Goal: Task Accomplishment & Management: Complete application form

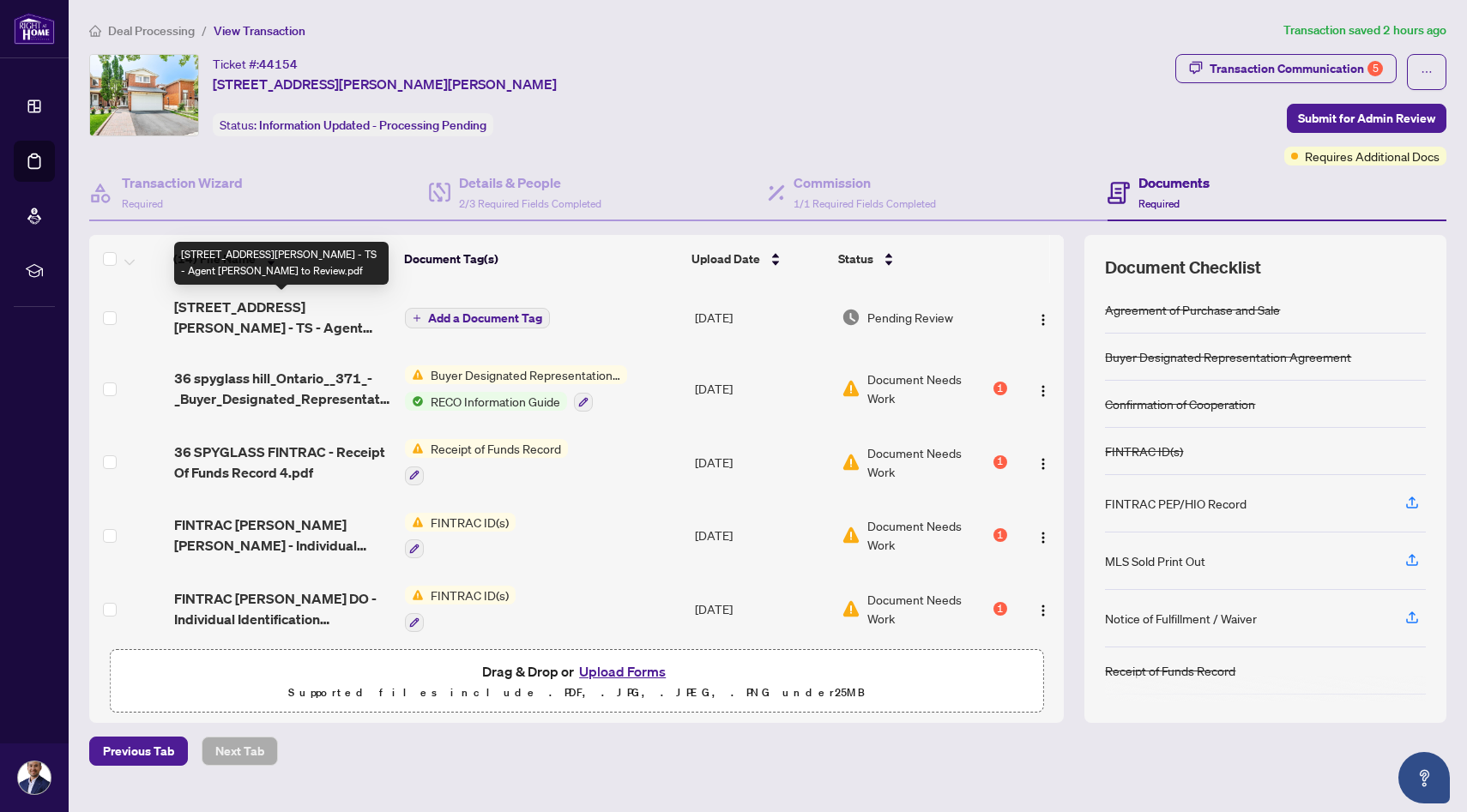
click at [317, 310] on span "[STREET_ADDRESS][PERSON_NAME] - TS - Agent [PERSON_NAME] to Review.pdf" at bounding box center [283, 317] width 218 height 41
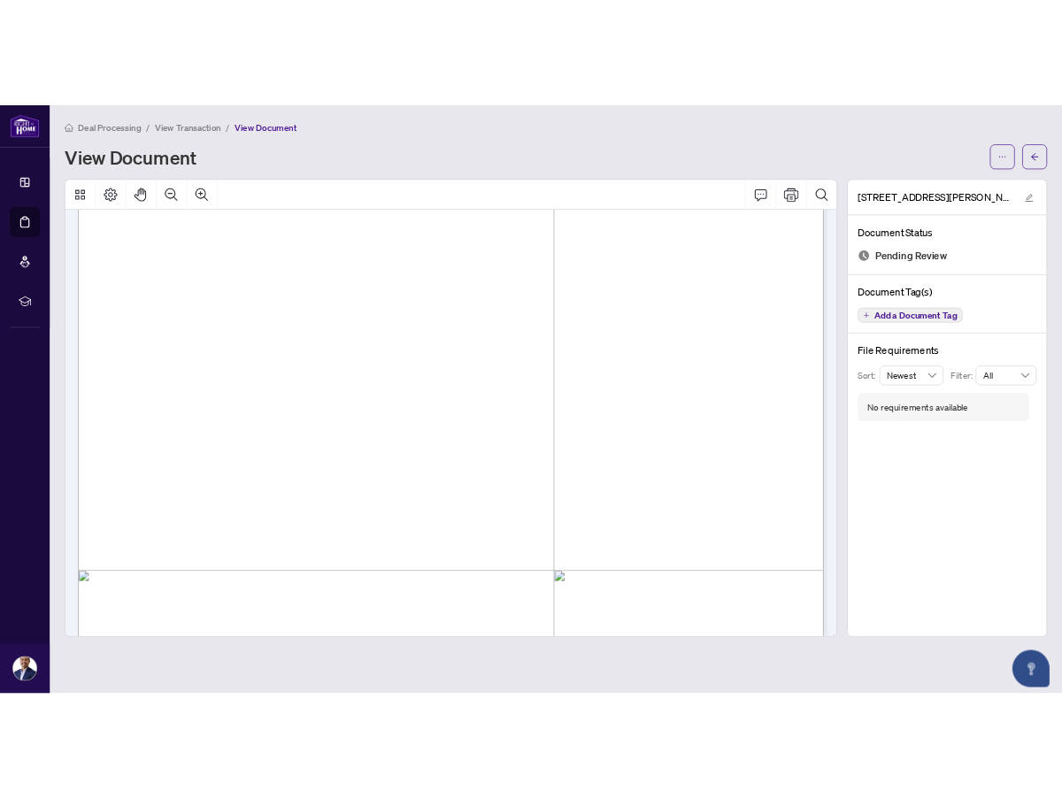
scroll to position [179, 0]
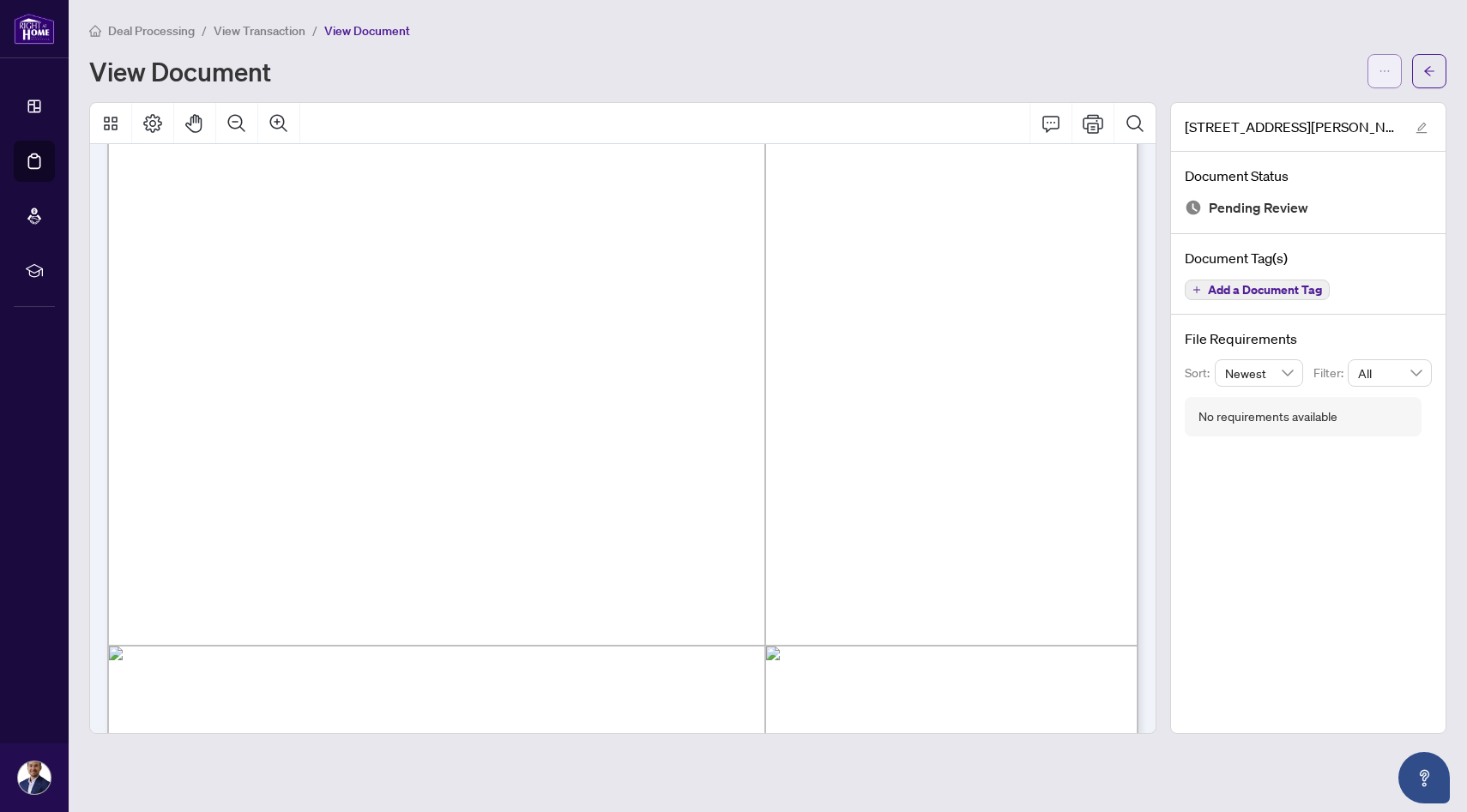
click at [1387, 76] on span "button" at bounding box center [1385, 71] width 12 height 27
click at [1301, 112] on span "Download" at bounding box center [1323, 108] width 131 height 18
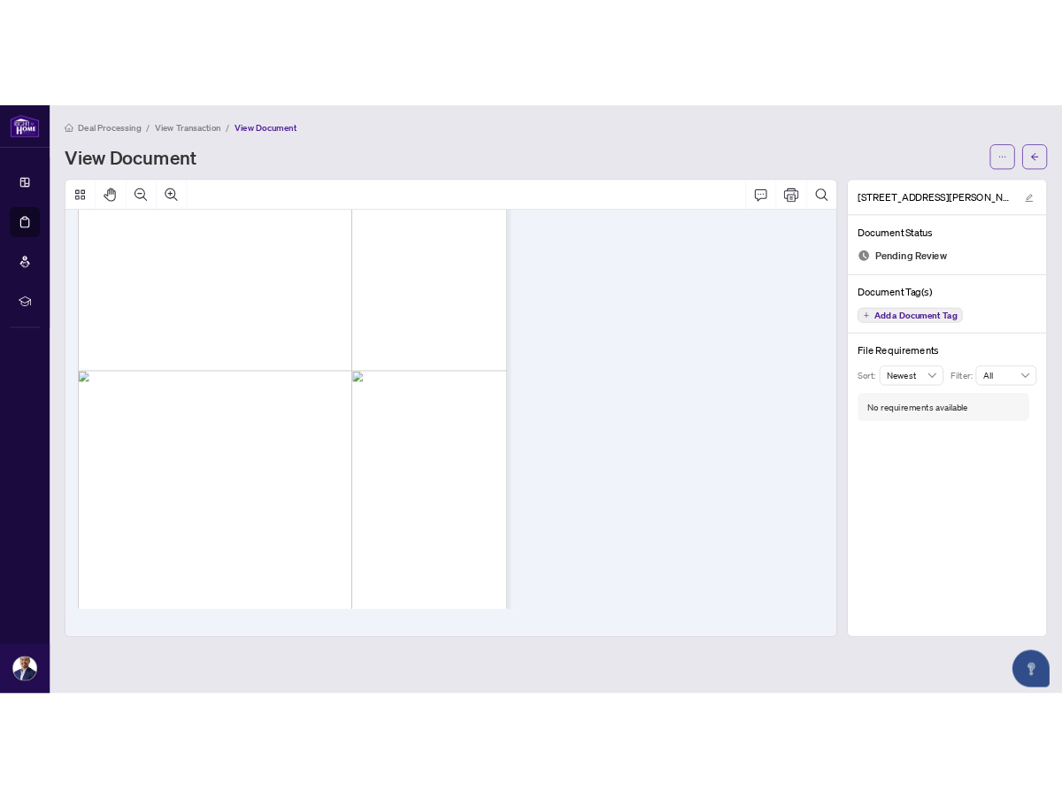
scroll to position [103, 0]
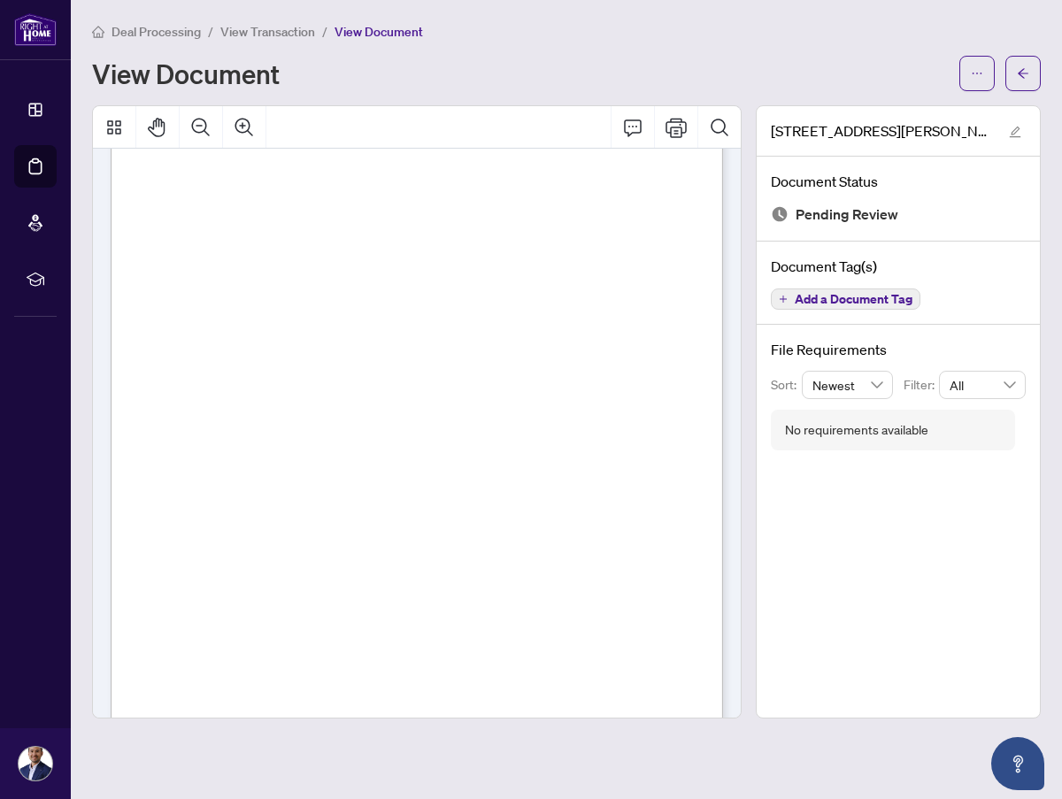
click at [267, 27] on span "View Transaction" at bounding box center [267, 32] width 95 height 16
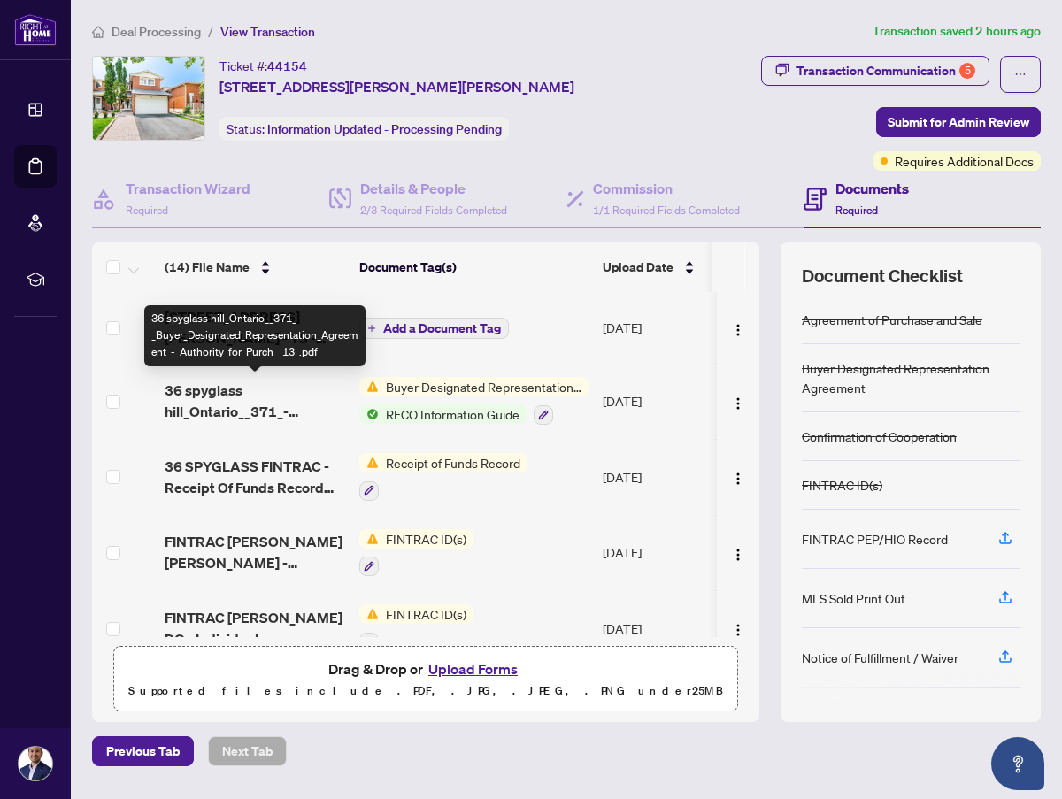
click at [265, 392] on span "36 spyglass hill_Ontario__371_-_Buyer_Designated_Representation_Agreement_-_Aut…" at bounding box center [255, 401] width 181 height 42
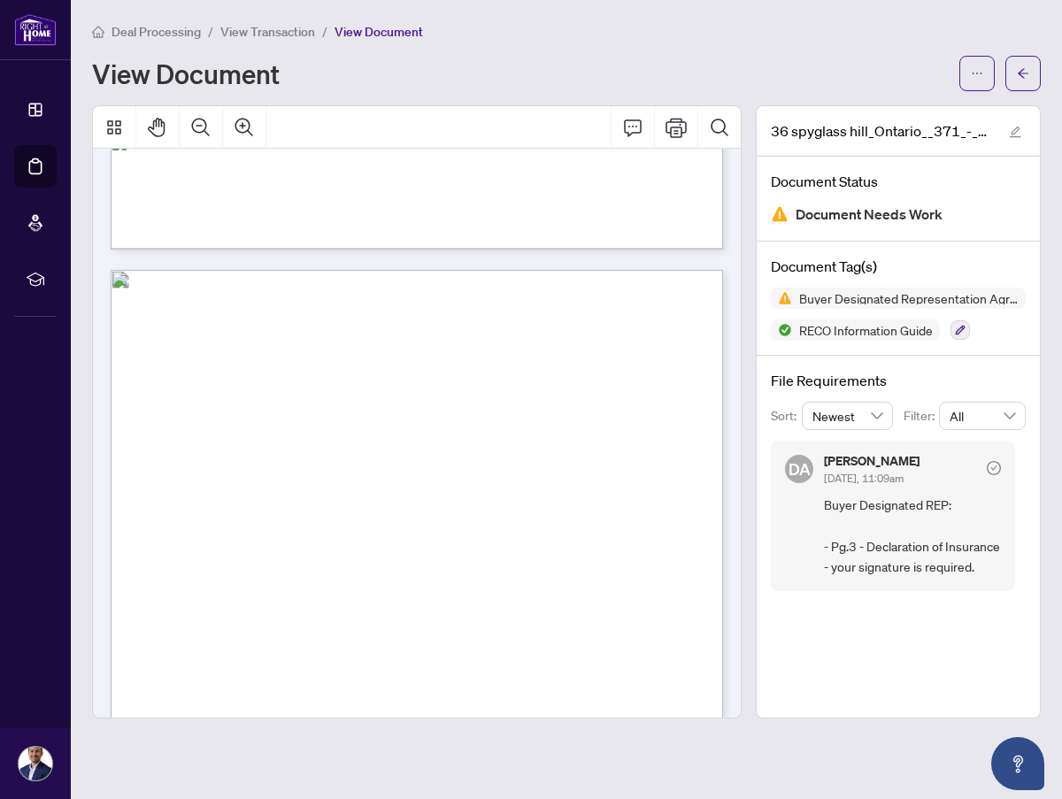
scroll to position [8836, 0]
click at [973, 70] on icon "ellipsis" at bounding box center [977, 73] width 12 height 12
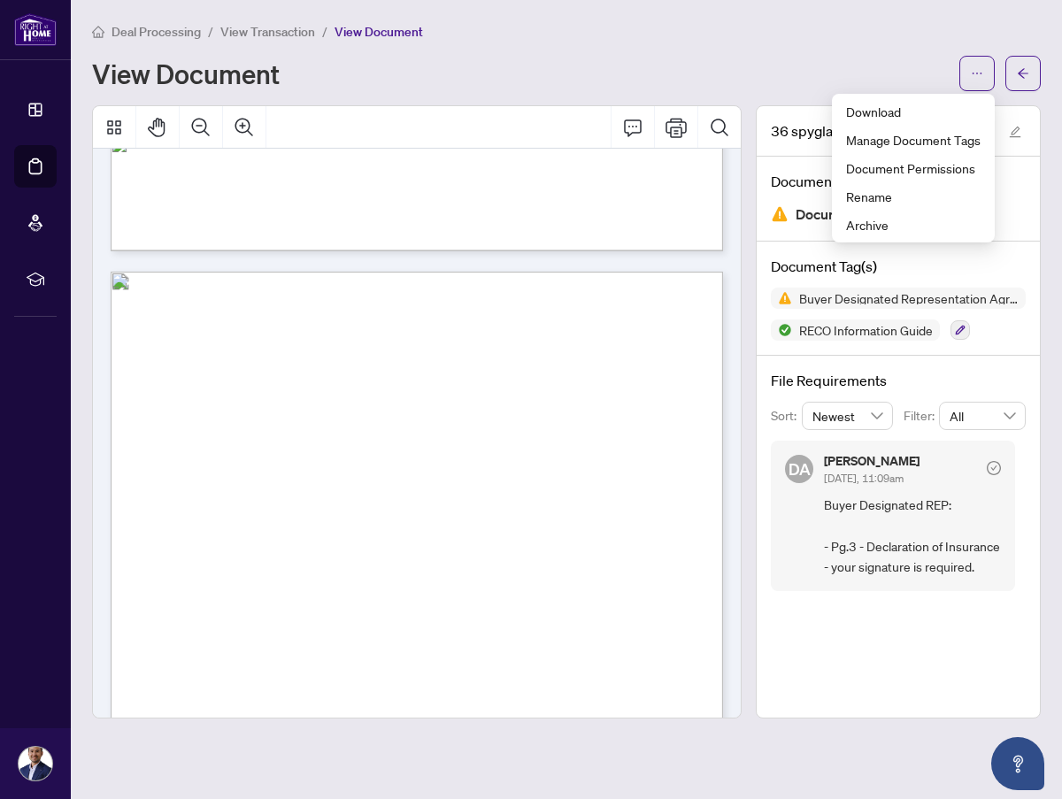
click at [781, 74] on div "View Document" at bounding box center [520, 73] width 857 height 28
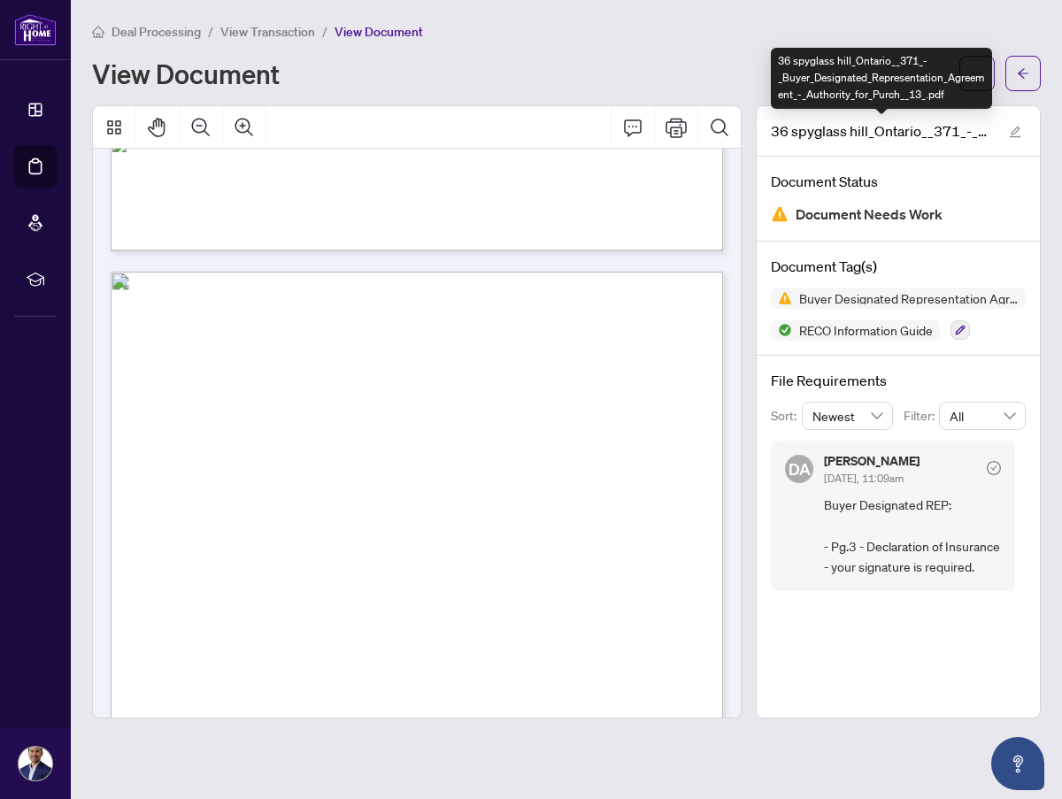
click at [974, 78] on div "36 spyglass hill_Ontario__371_-_Buyer_Designated_Representation_Agreement_-_Aut…" at bounding box center [881, 78] width 221 height 61
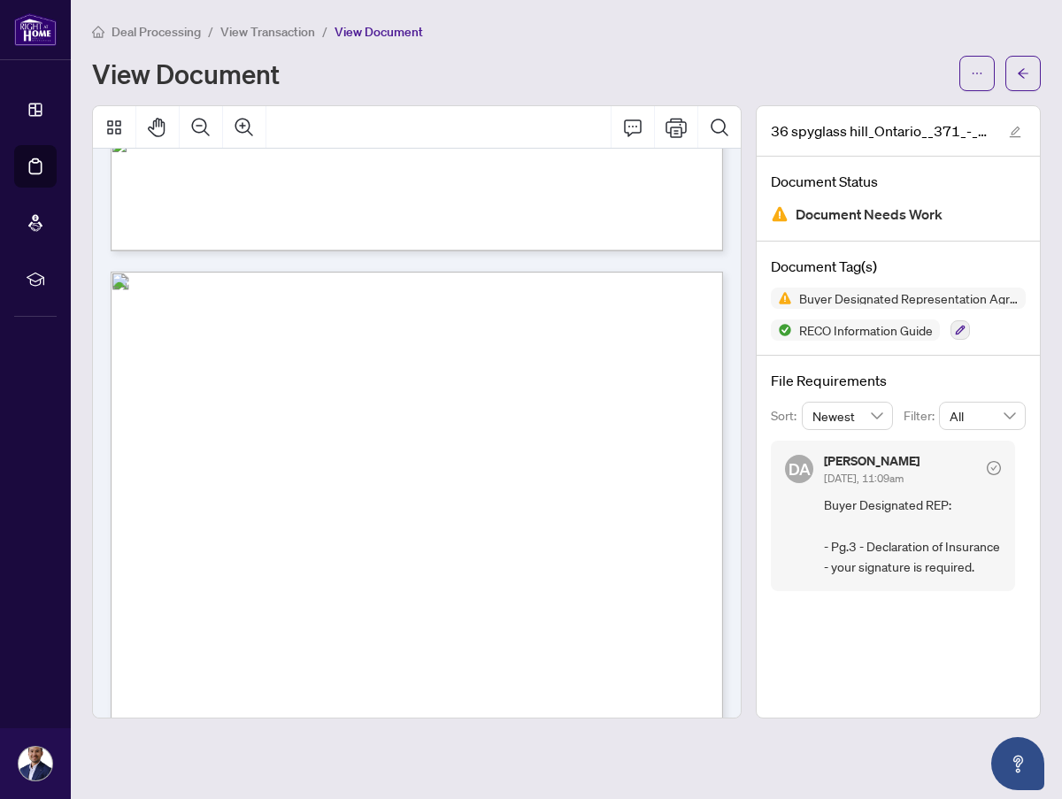
click at [733, 88] on div "View Document" at bounding box center [566, 73] width 949 height 35
click at [973, 70] on icon "ellipsis" at bounding box center [977, 73] width 12 height 12
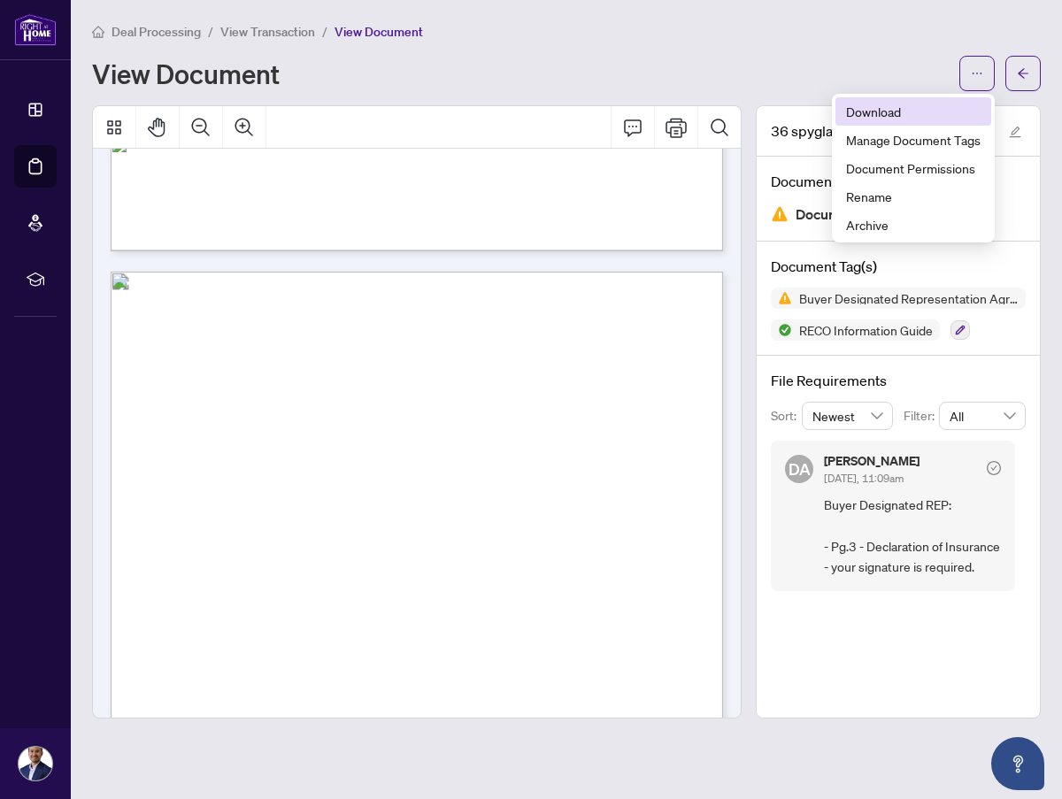
click at [907, 116] on span "Download" at bounding box center [913, 111] width 135 height 19
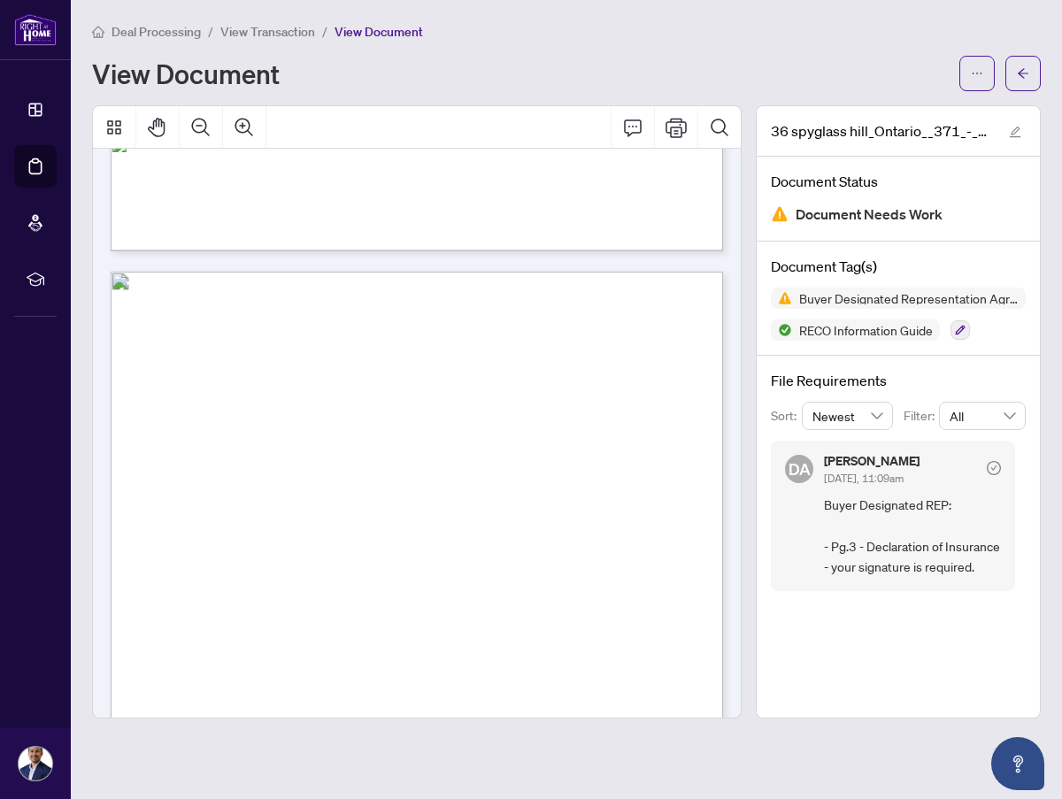
click at [273, 29] on span "View Transaction" at bounding box center [267, 32] width 95 height 16
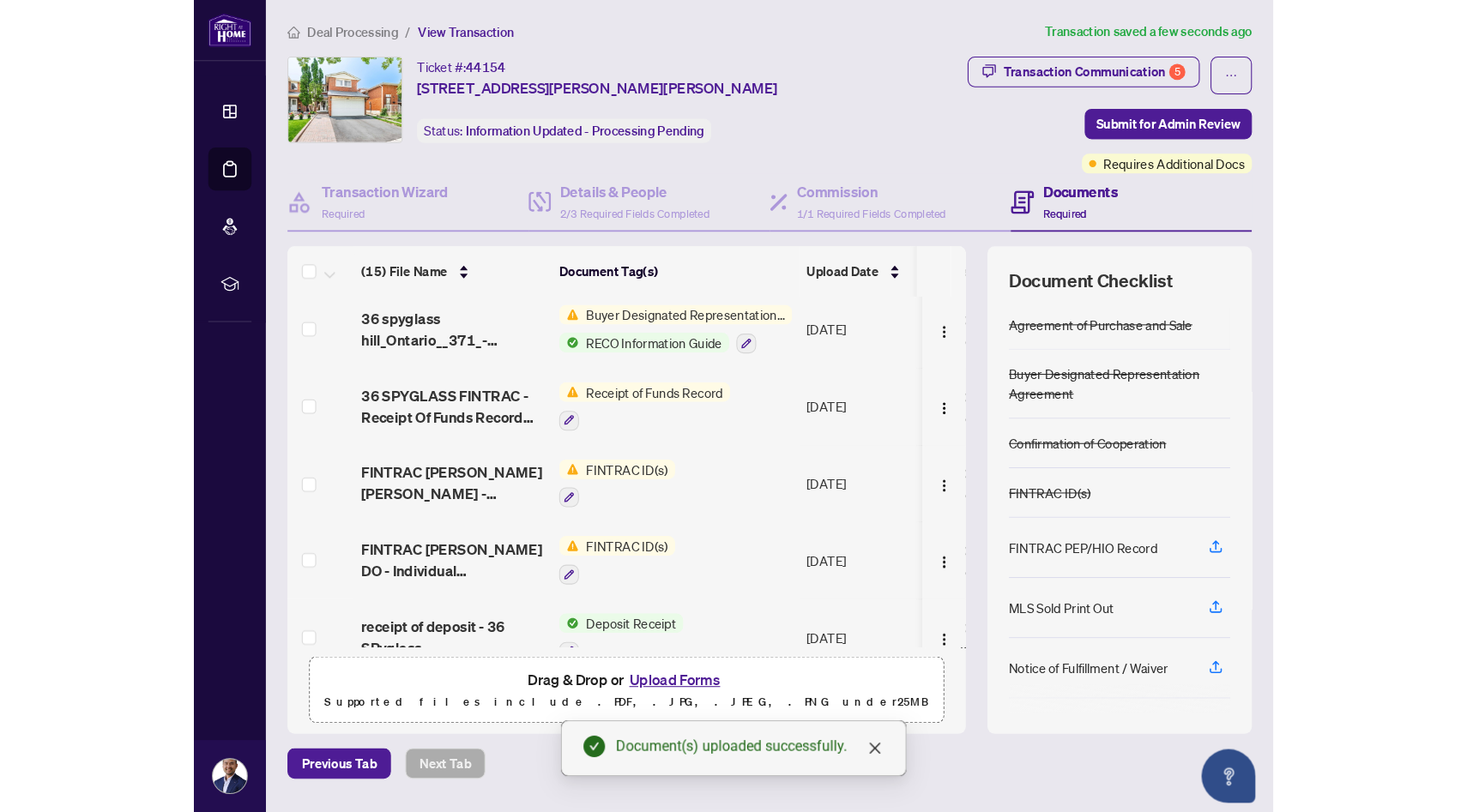
scroll to position [144, 0]
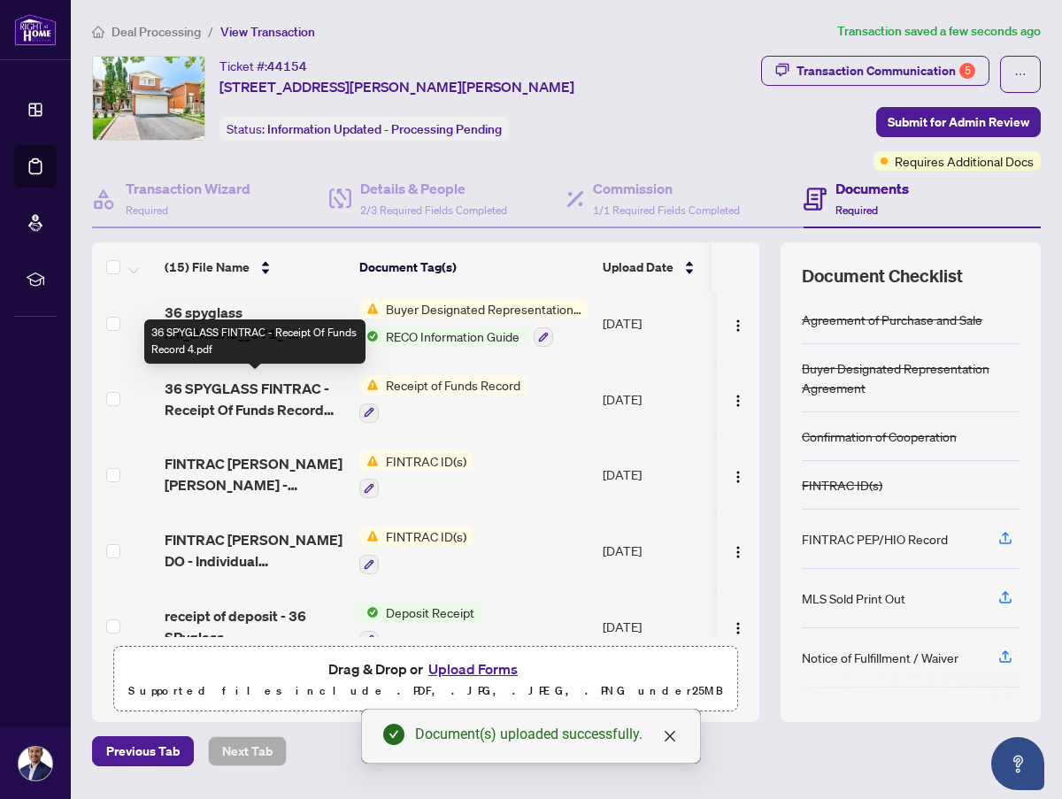
click at [279, 384] on span "36 SPYGLASS FINTRAC - Receipt Of Funds Record 4.pdf" at bounding box center [255, 399] width 181 height 42
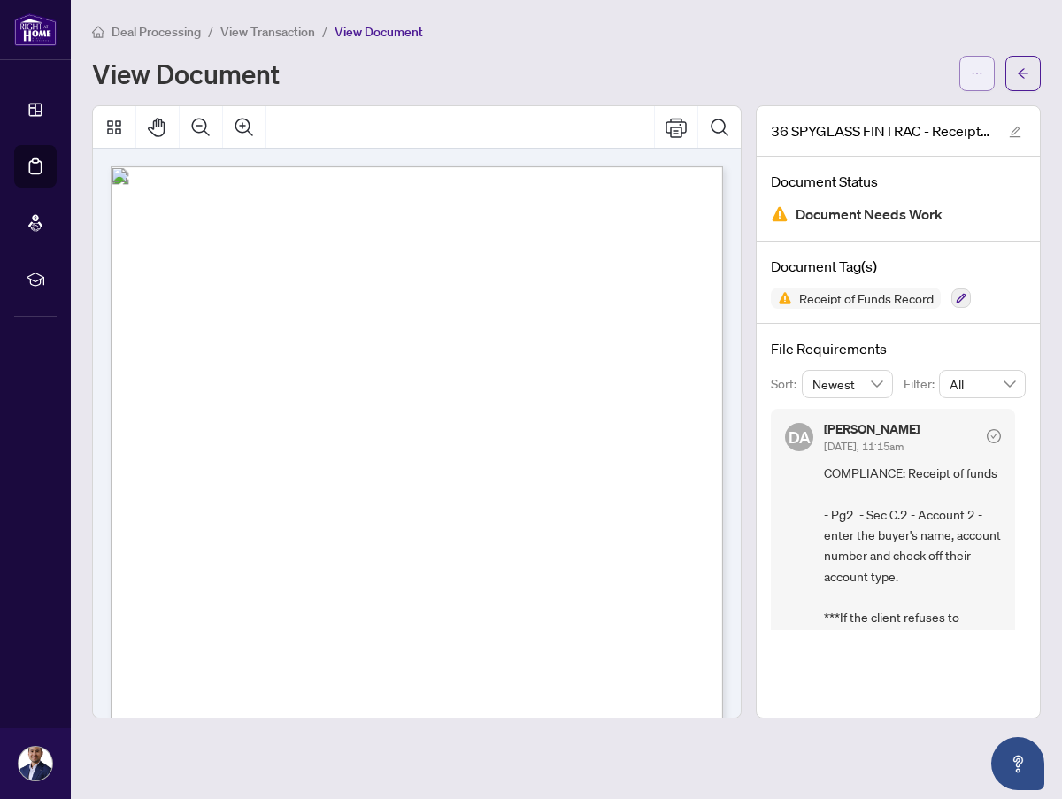
click at [974, 78] on span "button" at bounding box center [977, 73] width 12 height 28
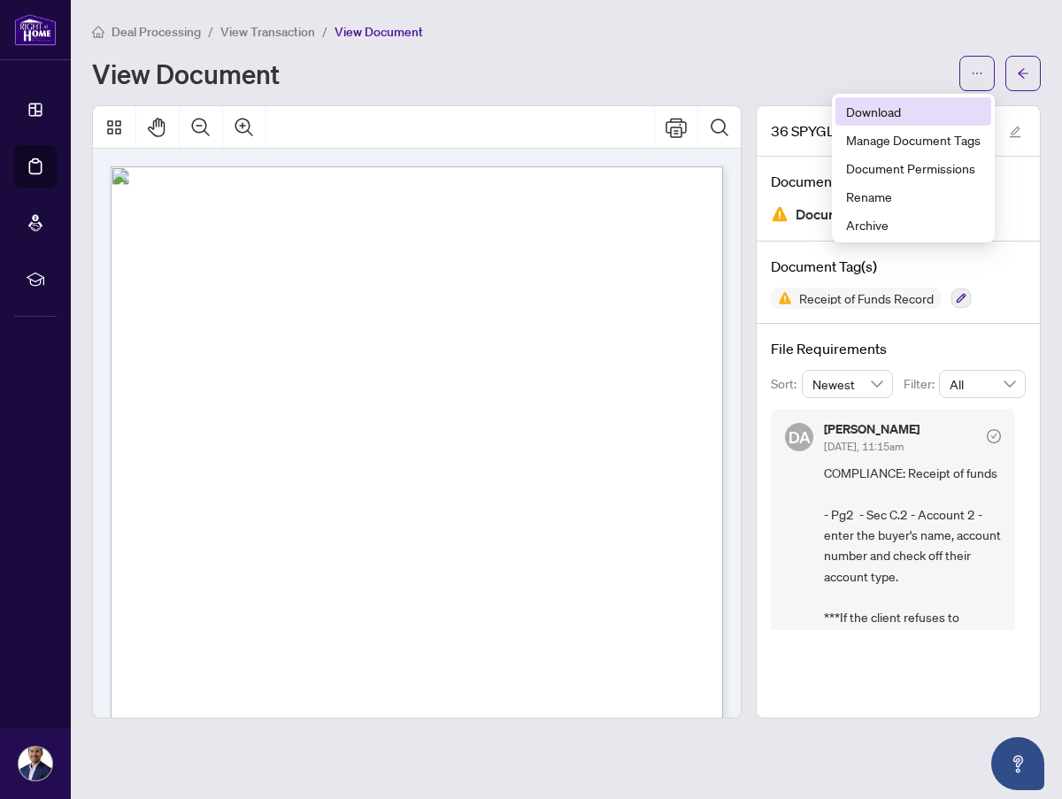
click at [867, 107] on span "Download" at bounding box center [913, 111] width 135 height 19
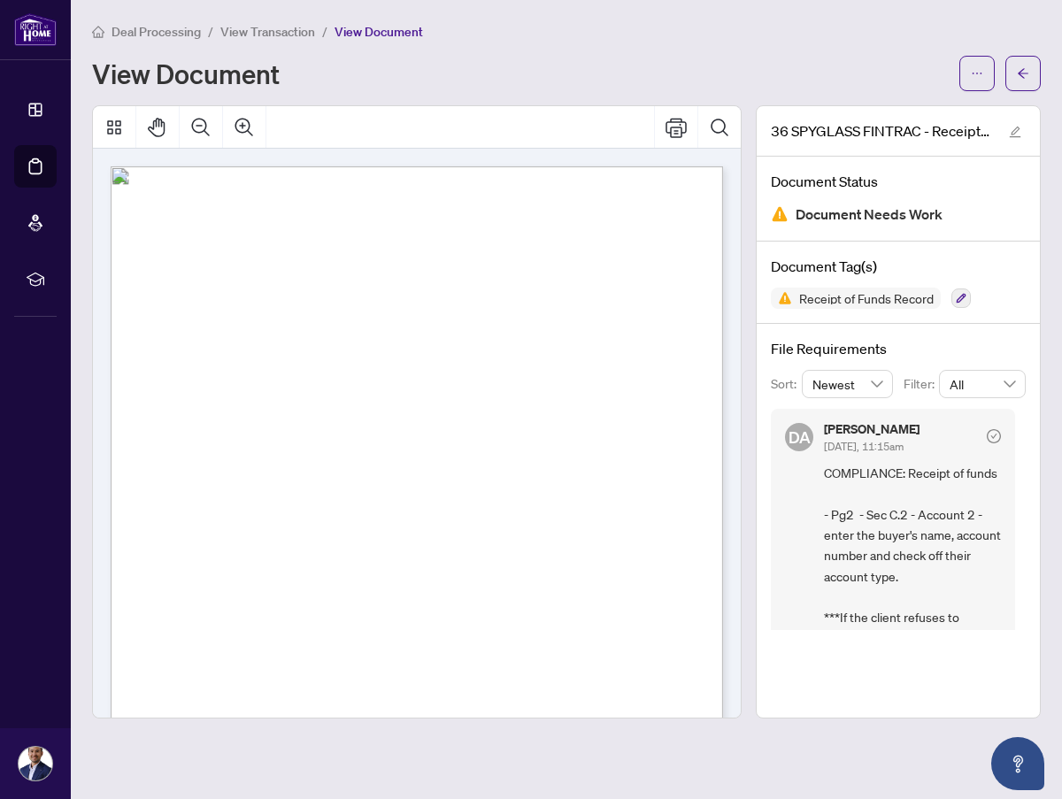
click at [528, 91] on div "Deal Processing / View Transaction / View Document View Document 36 SPYGLASS FI…" at bounding box center [566, 370] width 949 height 698
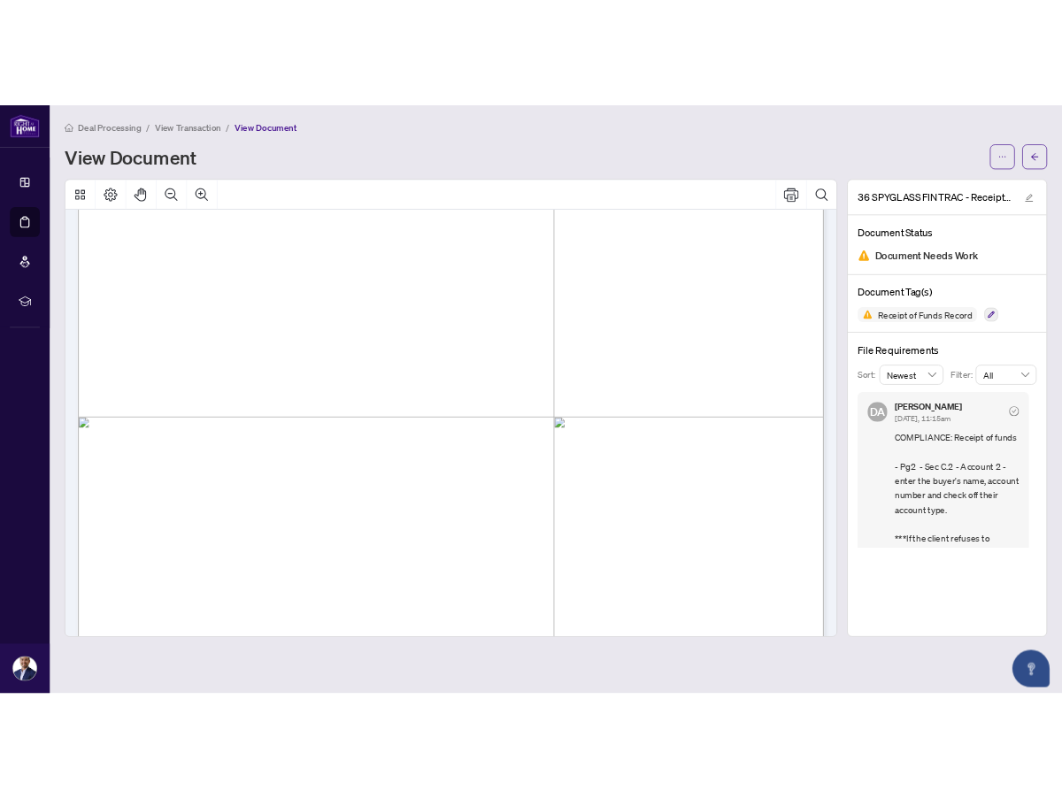
scroll to position [407, 0]
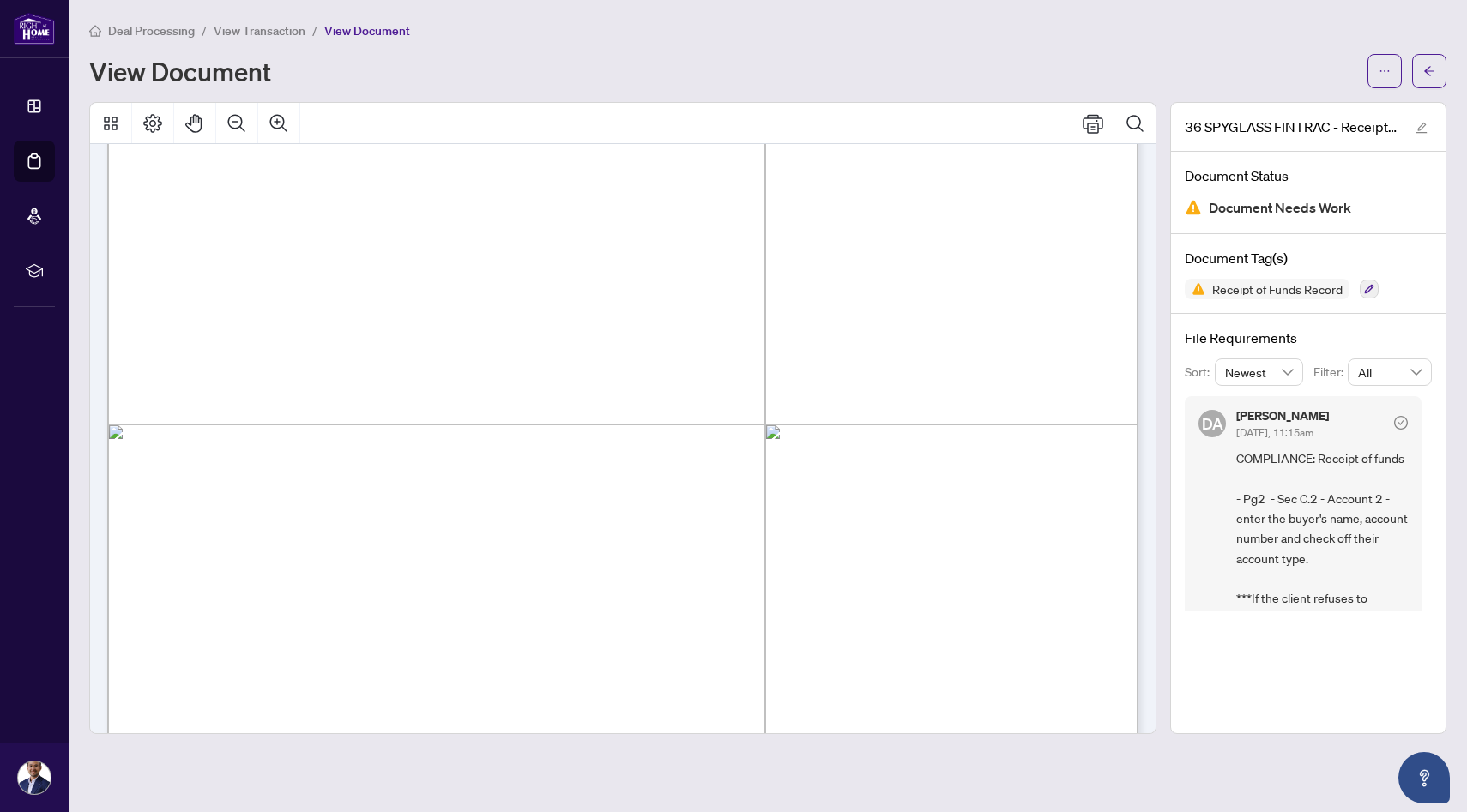
click at [266, 34] on span "View Transaction" at bounding box center [259, 31] width 92 height 16
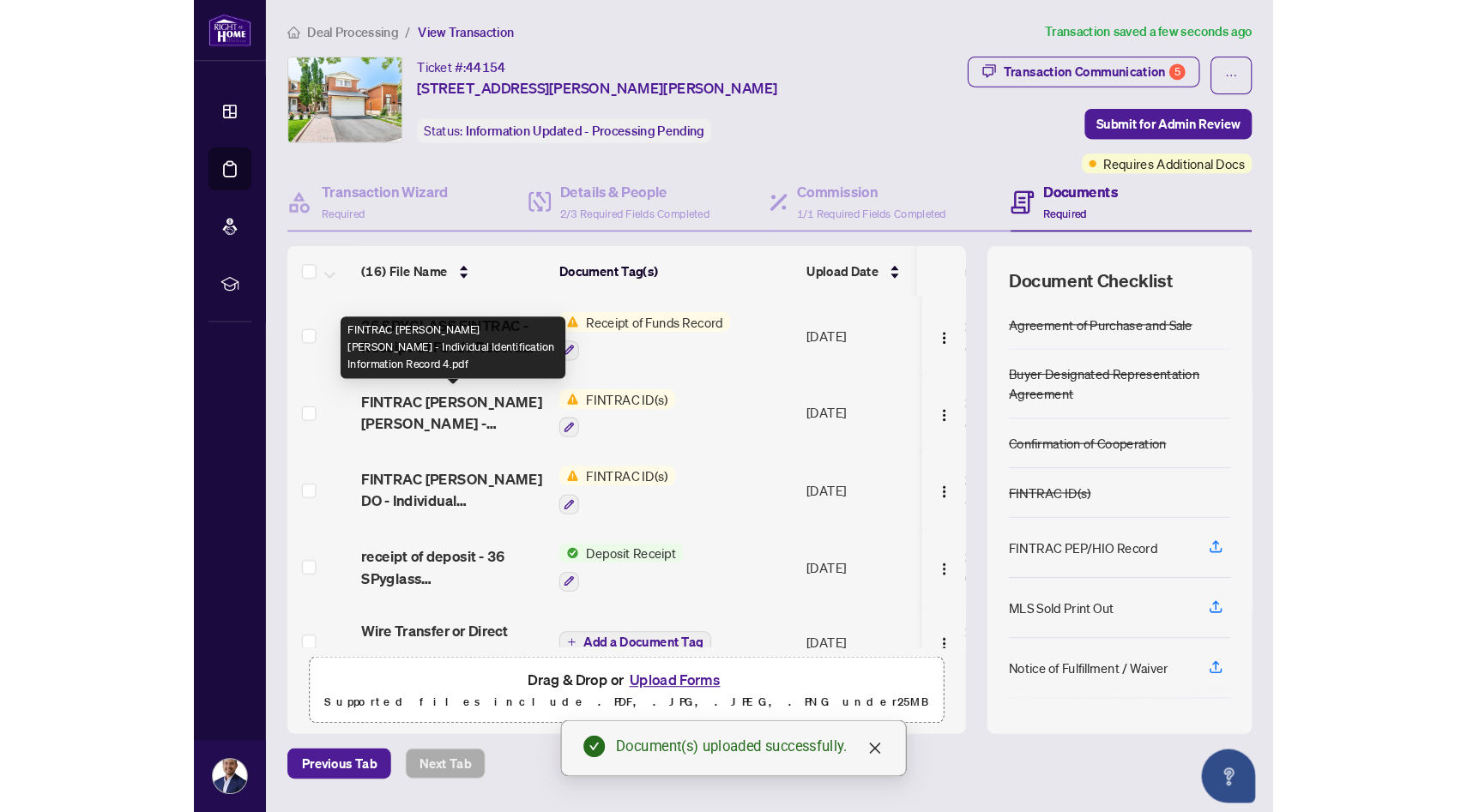
scroll to position [284, 0]
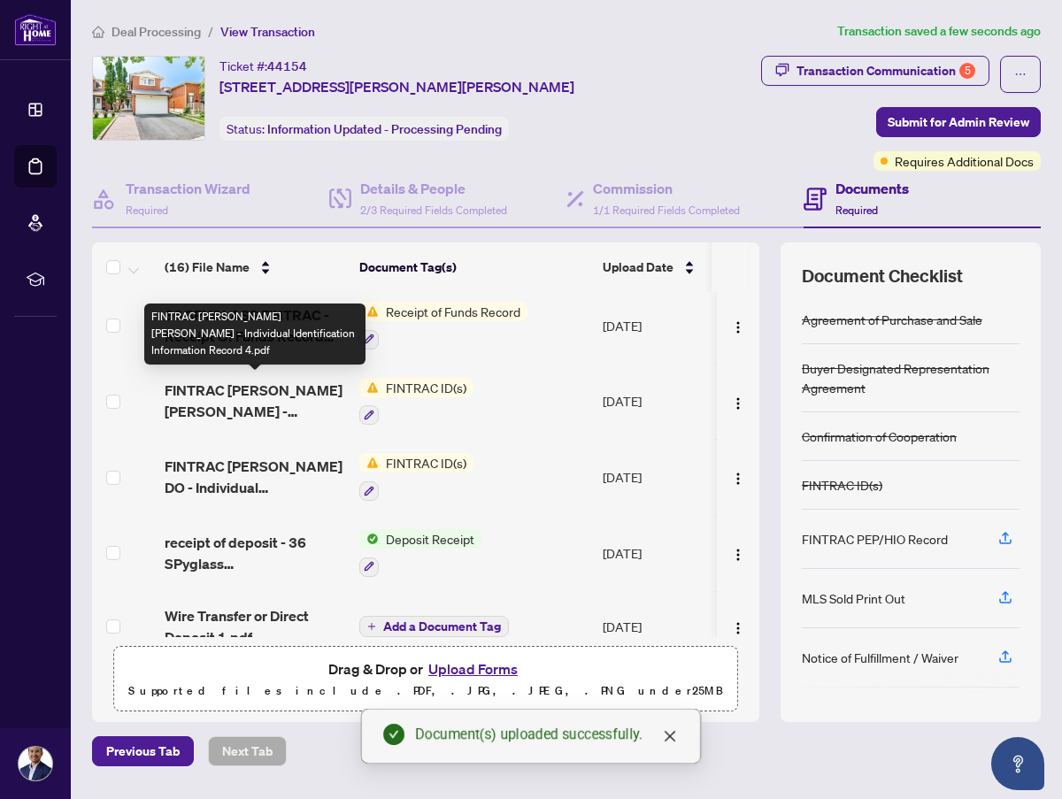
click at [283, 398] on span "FINTRAC [PERSON_NAME] [PERSON_NAME] - Individual Identification Information Rec…" at bounding box center [255, 401] width 181 height 42
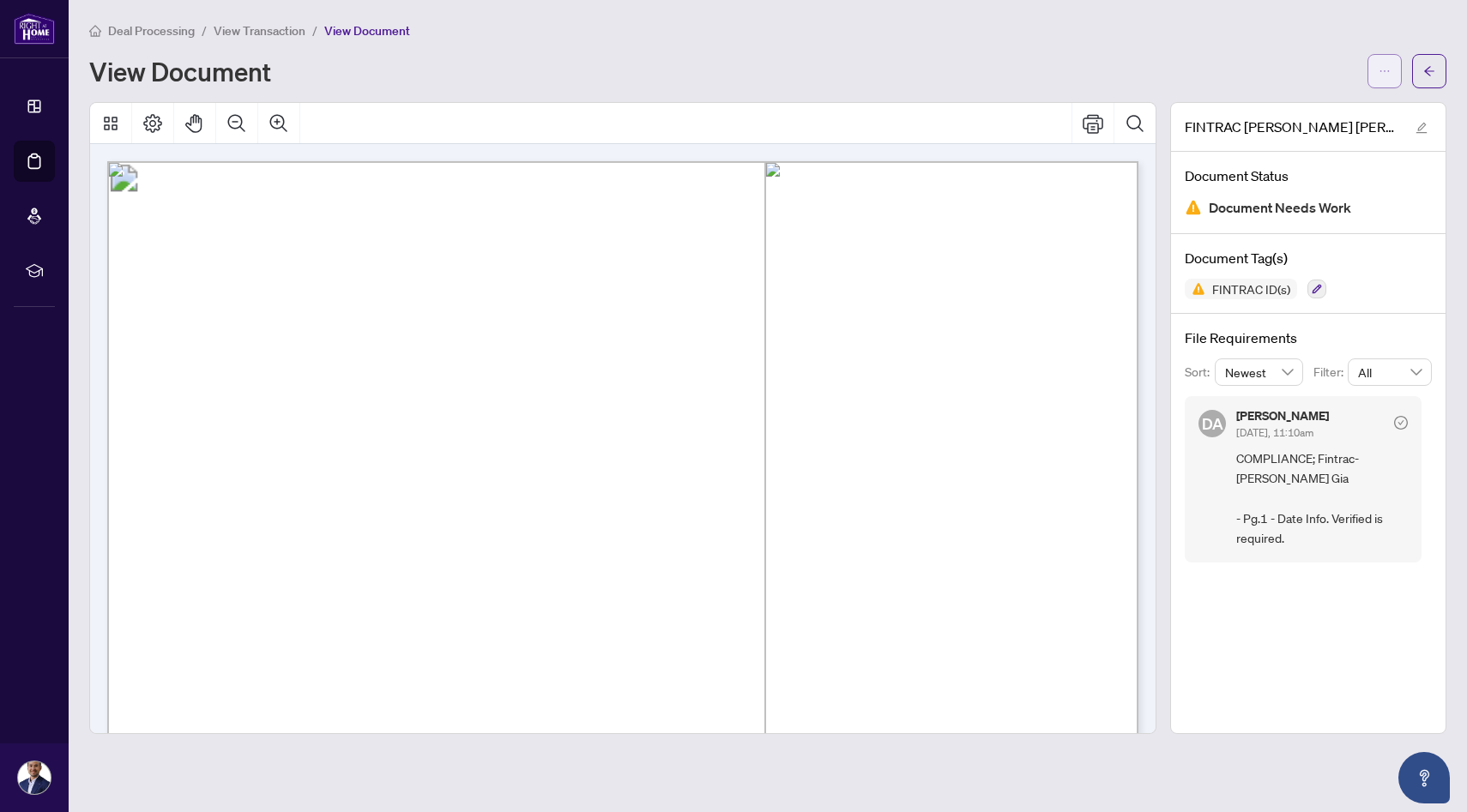
click at [1389, 75] on icon "ellipsis" at bounding box center [1385, 71] width 12 height 12
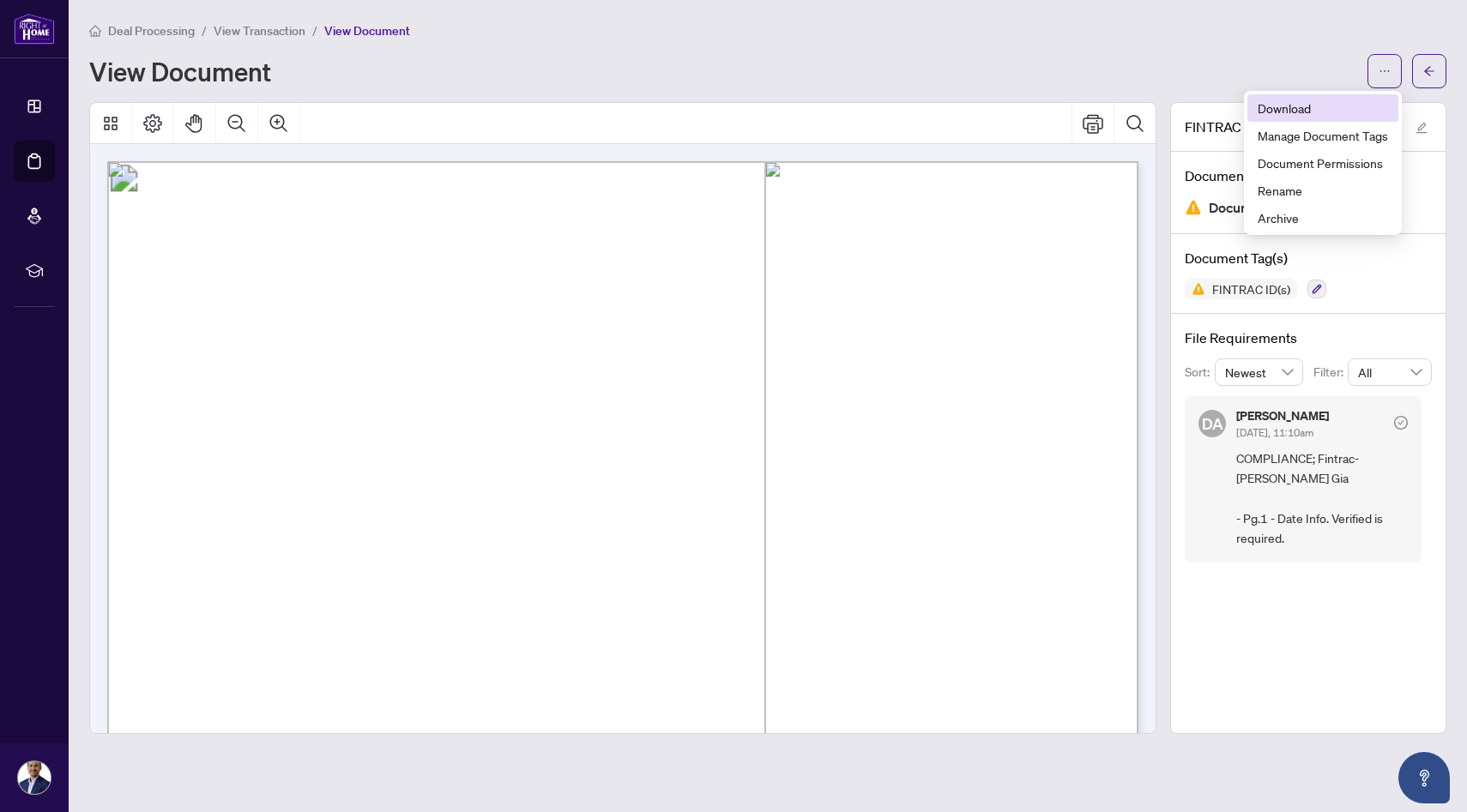
click at [1350, 113] on span "Download" at bounding box center [1323, 108] width 131 height 18
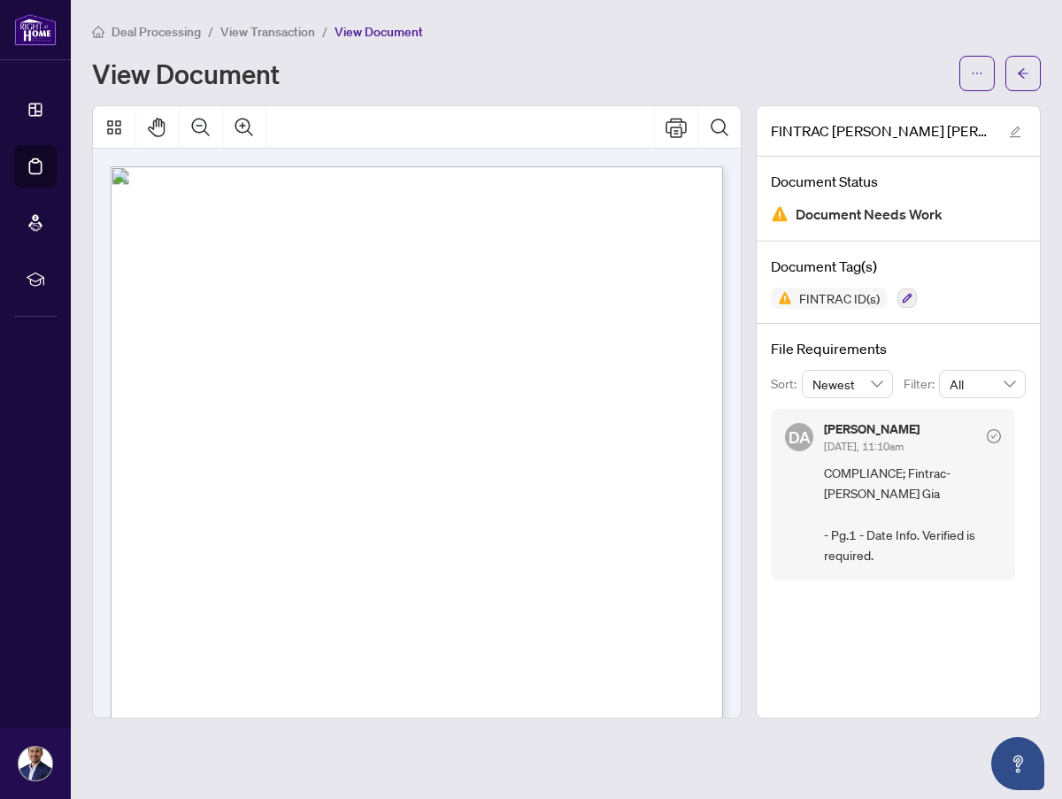
click at [283, 30] on span "View Transaction" at bounding box center [267, 32] width 95 height 16
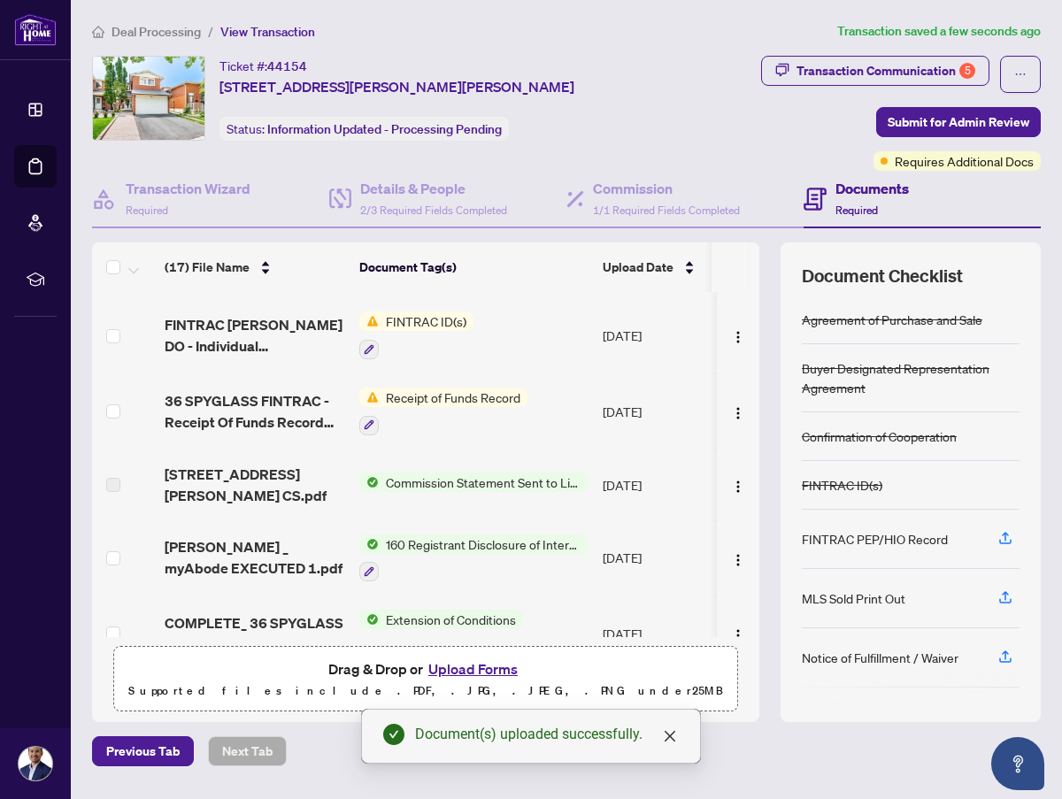
scroll to position [575, 0]
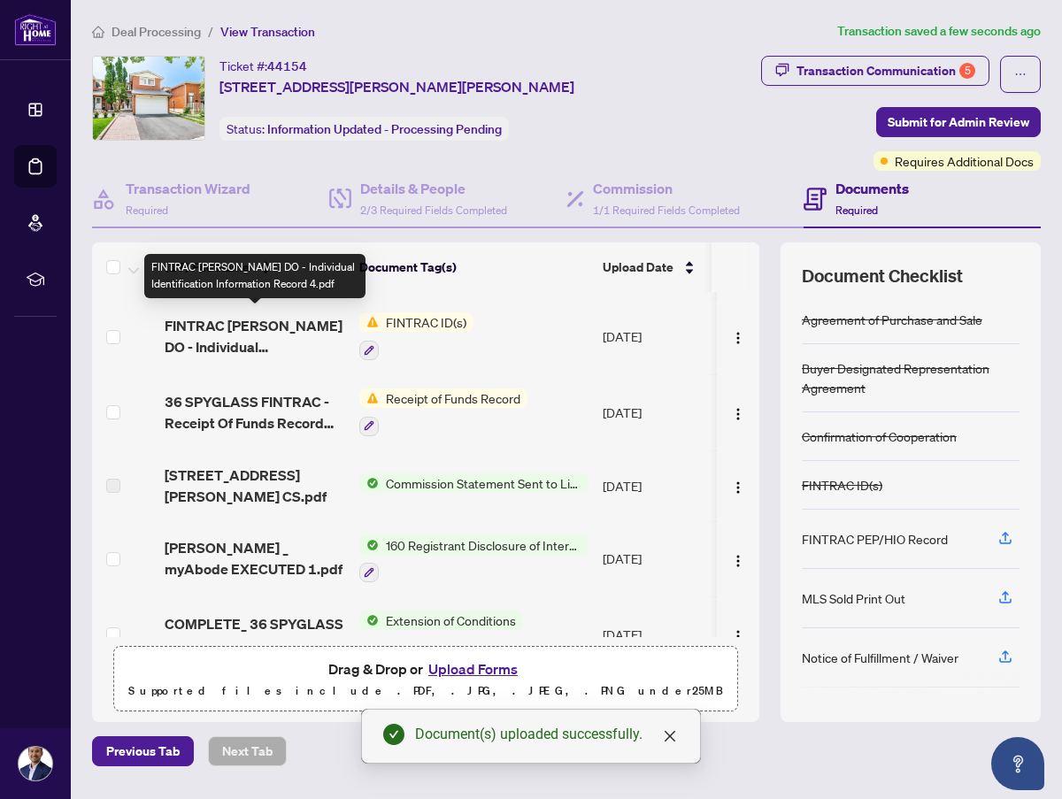
click at [274, 334] on span "FINTRAC [PERSON_NAME] DO - Individual Identification Information Record 4.pdf" at bounding box center [255, 336] width 181 height 42
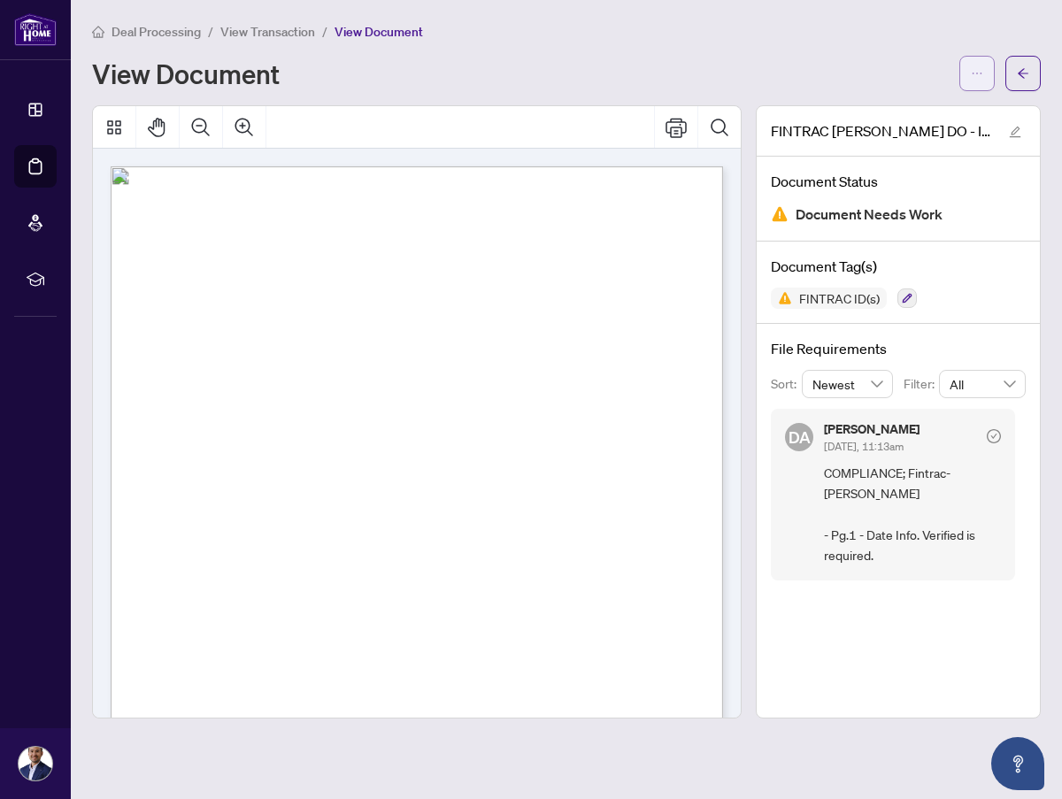
click at [991, 75] on button "button" at bounding box center [977, 73] width 35 height 35
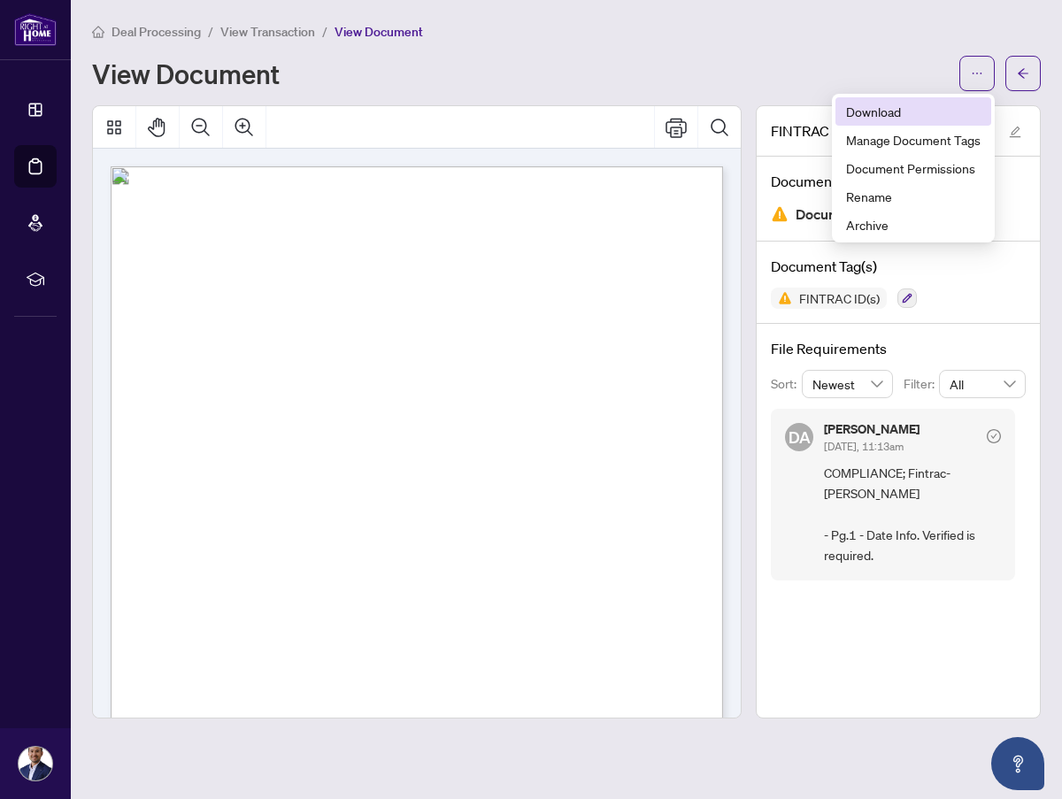
click at [897, 115] on span "Download" at bounding box center [913, 111] width 135 height 19
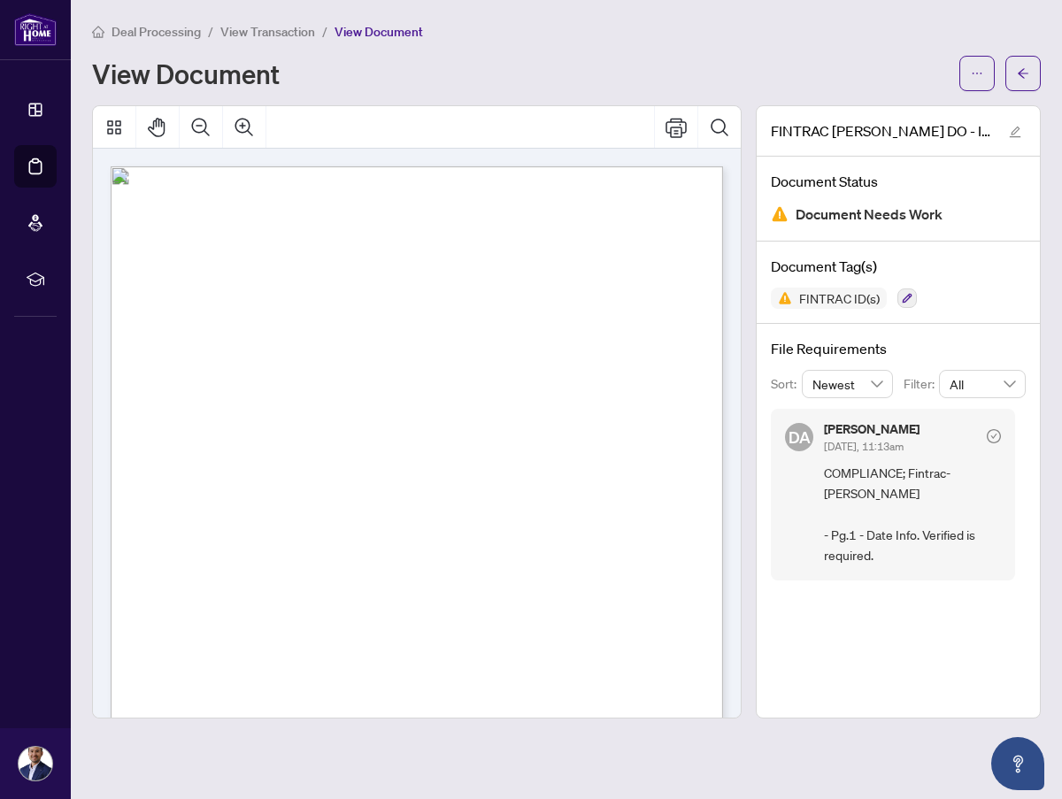
drag, startPoint x: 286, startPoint y: 29, endPoint x: 34, endPoint y: 18, distance: 252.6
click at [286, 29] on span "View Transaction" at bounding box center [267, 32] width 95 height 16
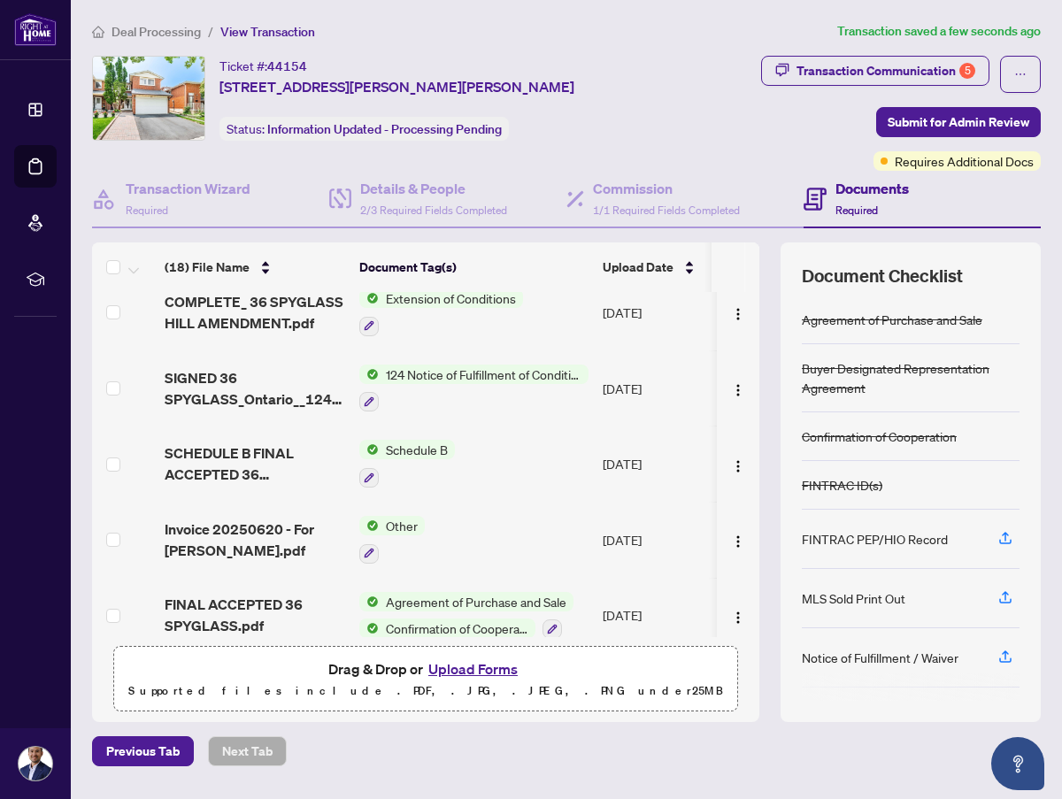
scroll to position [975, 0]
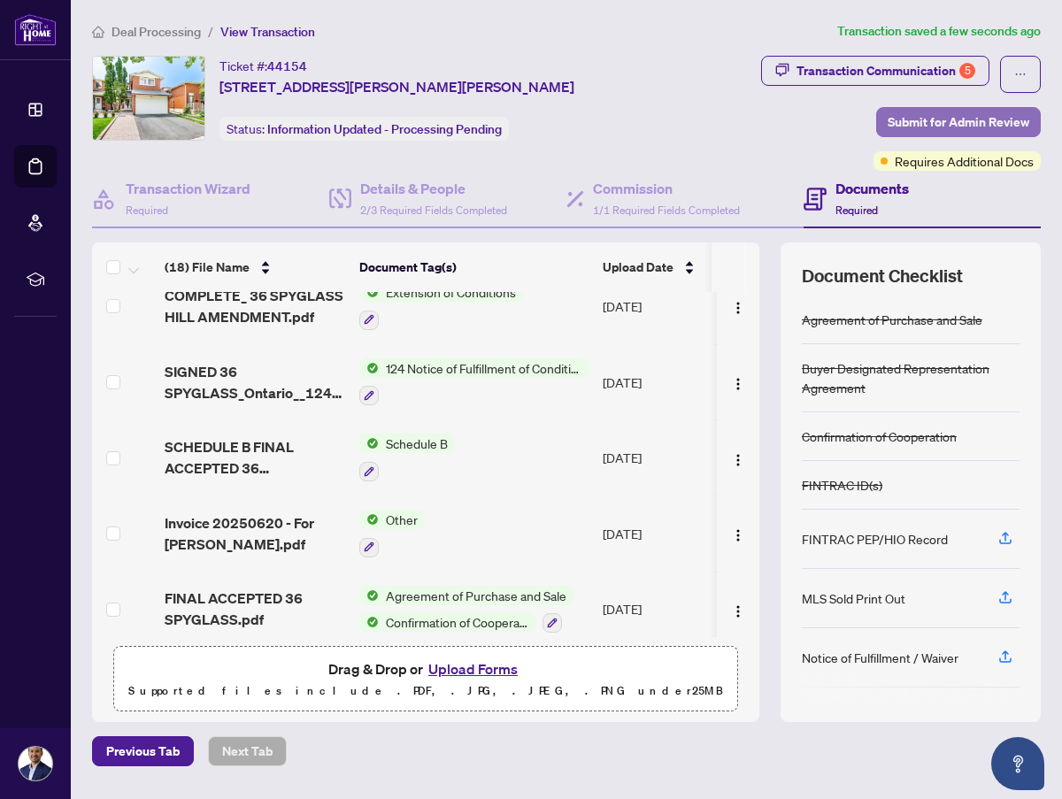
click at [979, 125] on span "Submit for Admin Review" at bounding box center [959, 122] width 142 height 28
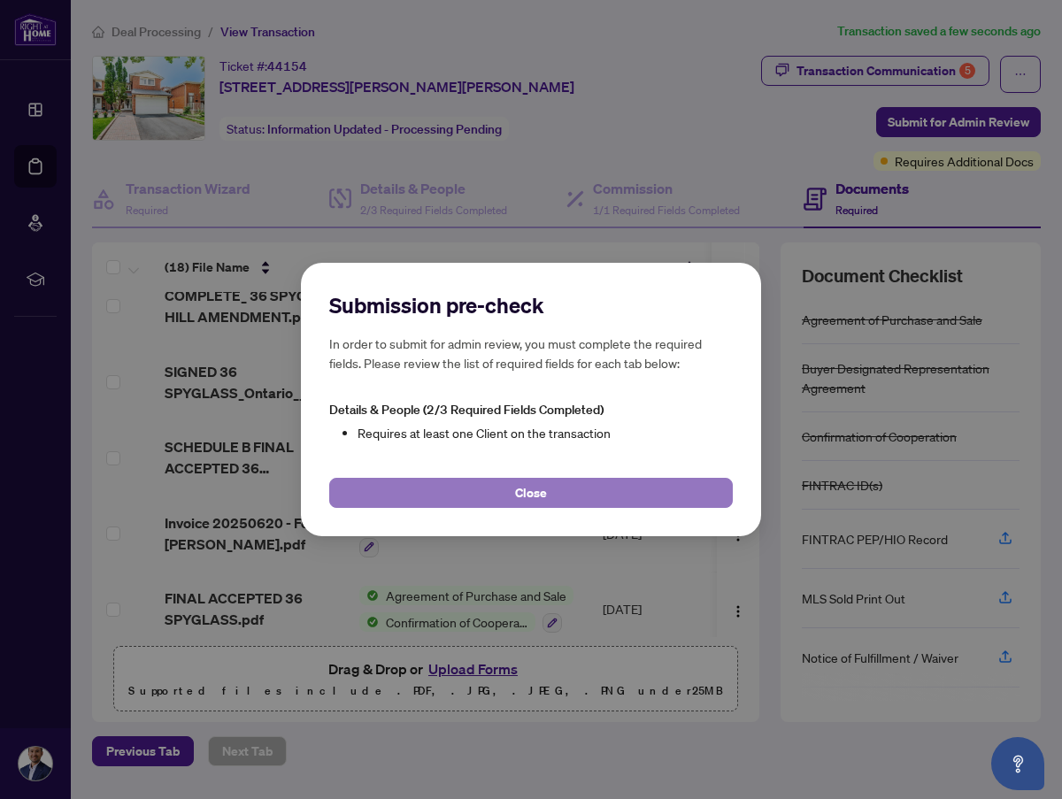
click at [581, 497] on button "Close" at bounding box center [531, 493] width 404 height 30
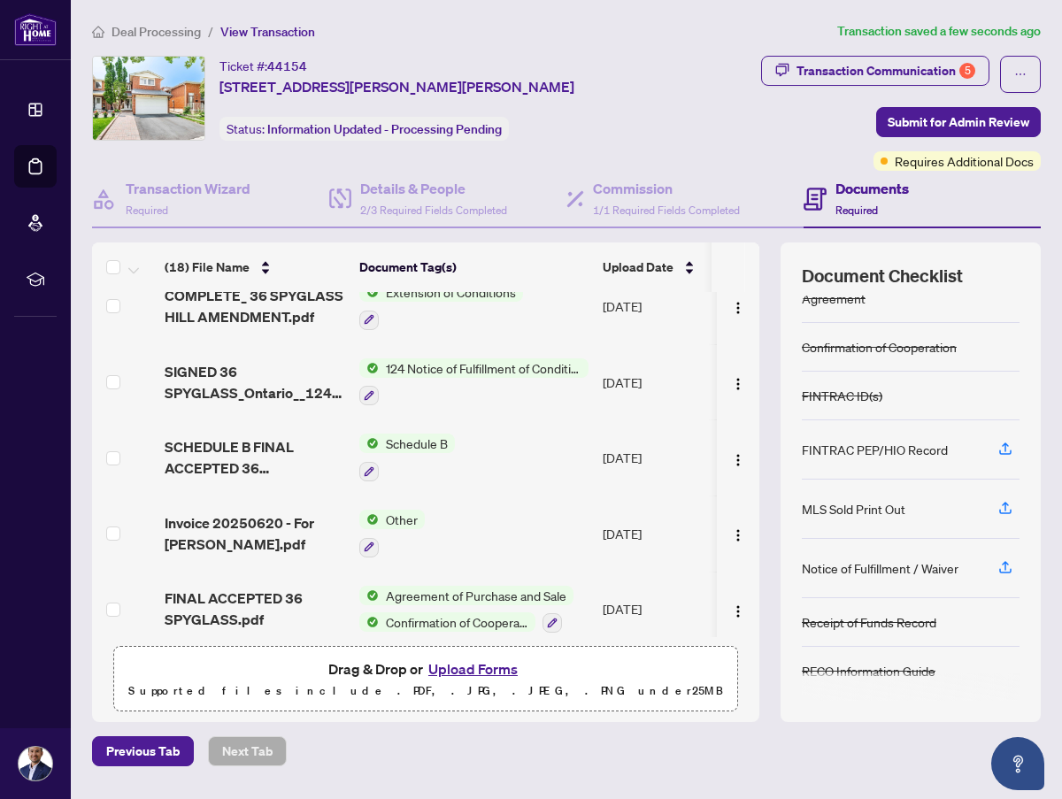
scroll to position [90, 0]
click at [976, 166] on span "Requires Additional Docs" at bounding box center [964, 160] width 139 height 19
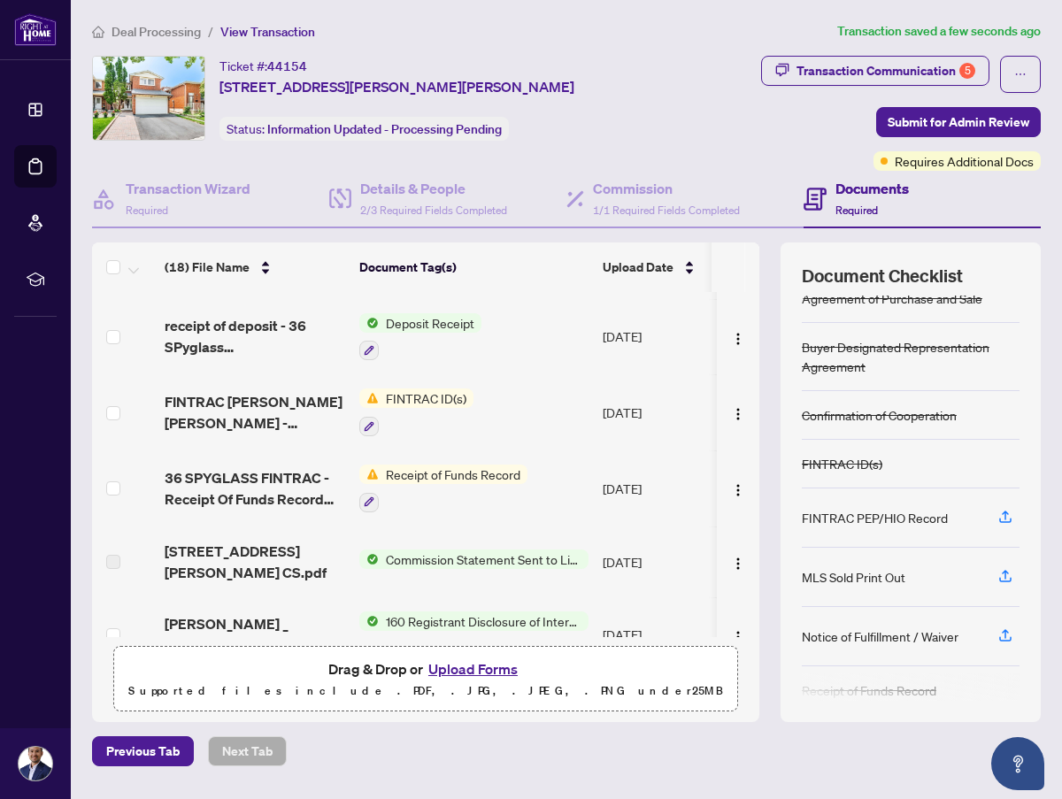
scroll to position [0, 0]
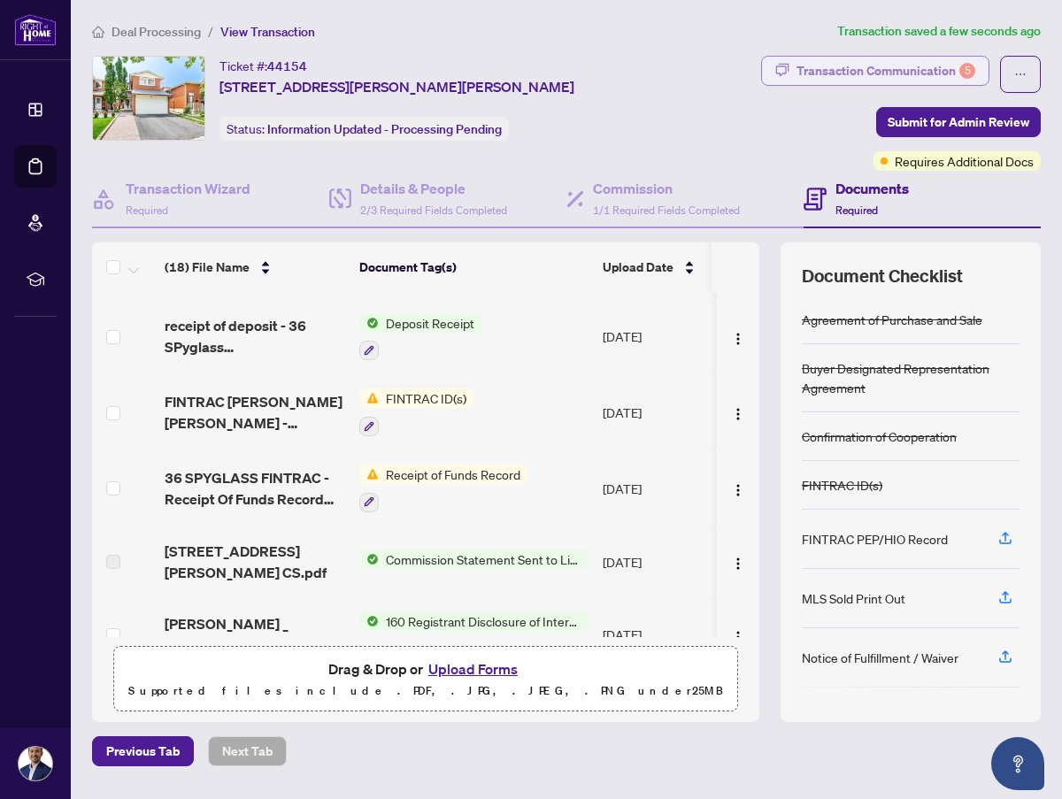
click at [917, 73] on div "Transaction Communication 5" at bounding box center [886, 71] width 179 height 28
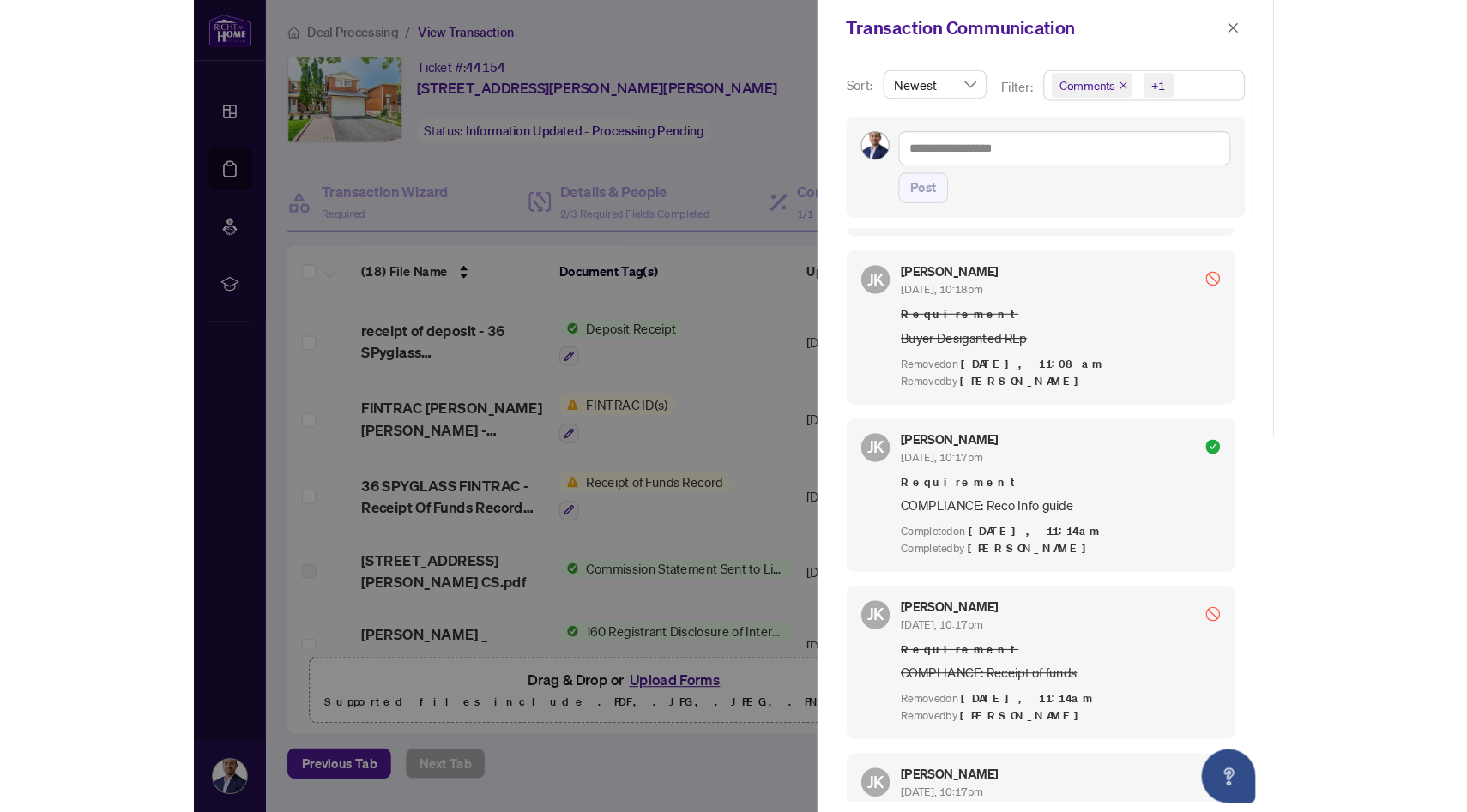
scroll to position [1673, 0]
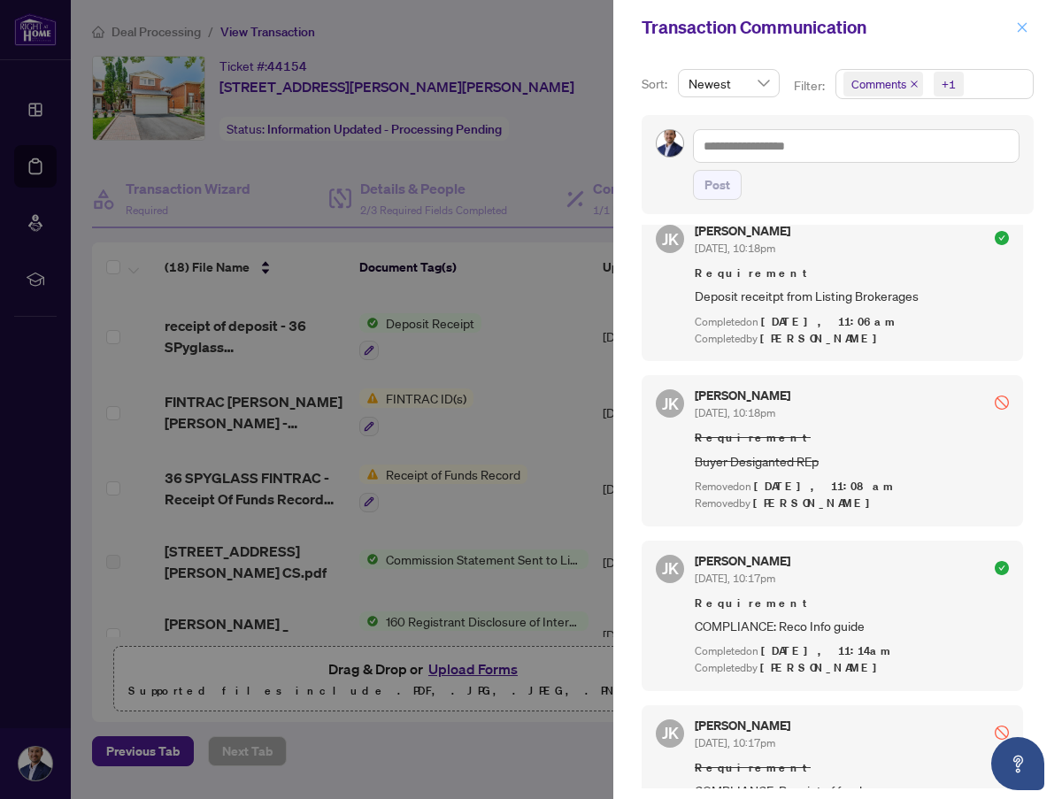
click at [1022, 24] on icon "close" at bounding box center [1022, 27] width 12 height 12
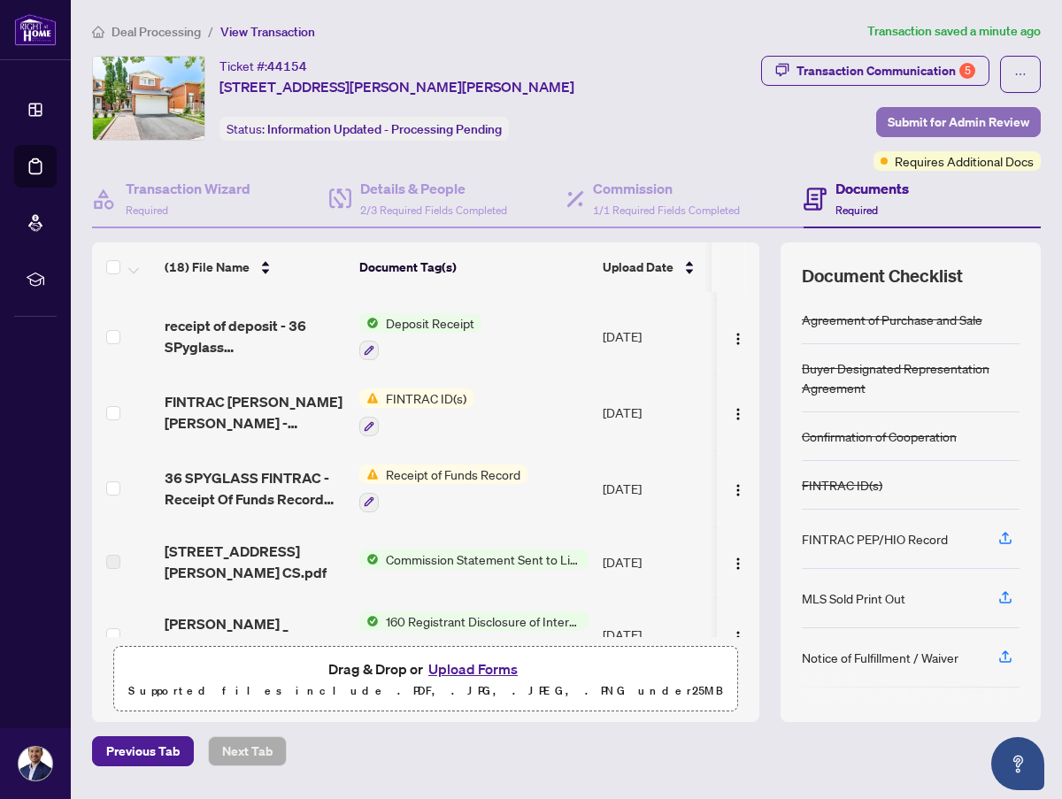
click at [957, 113] on span "Submit for Admin Review" at bounding box center [959, 122] width 142 height 28
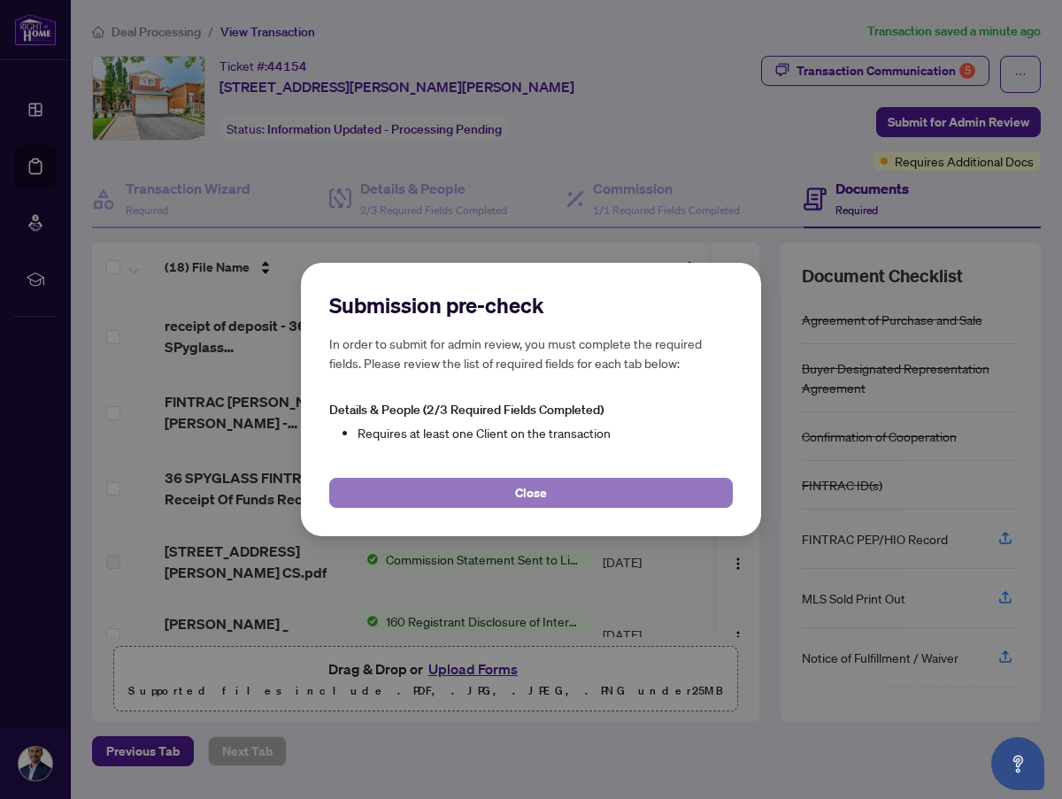
click at [544, 503] on span "Close" at bounding box center [531, 493] width 32 height 28
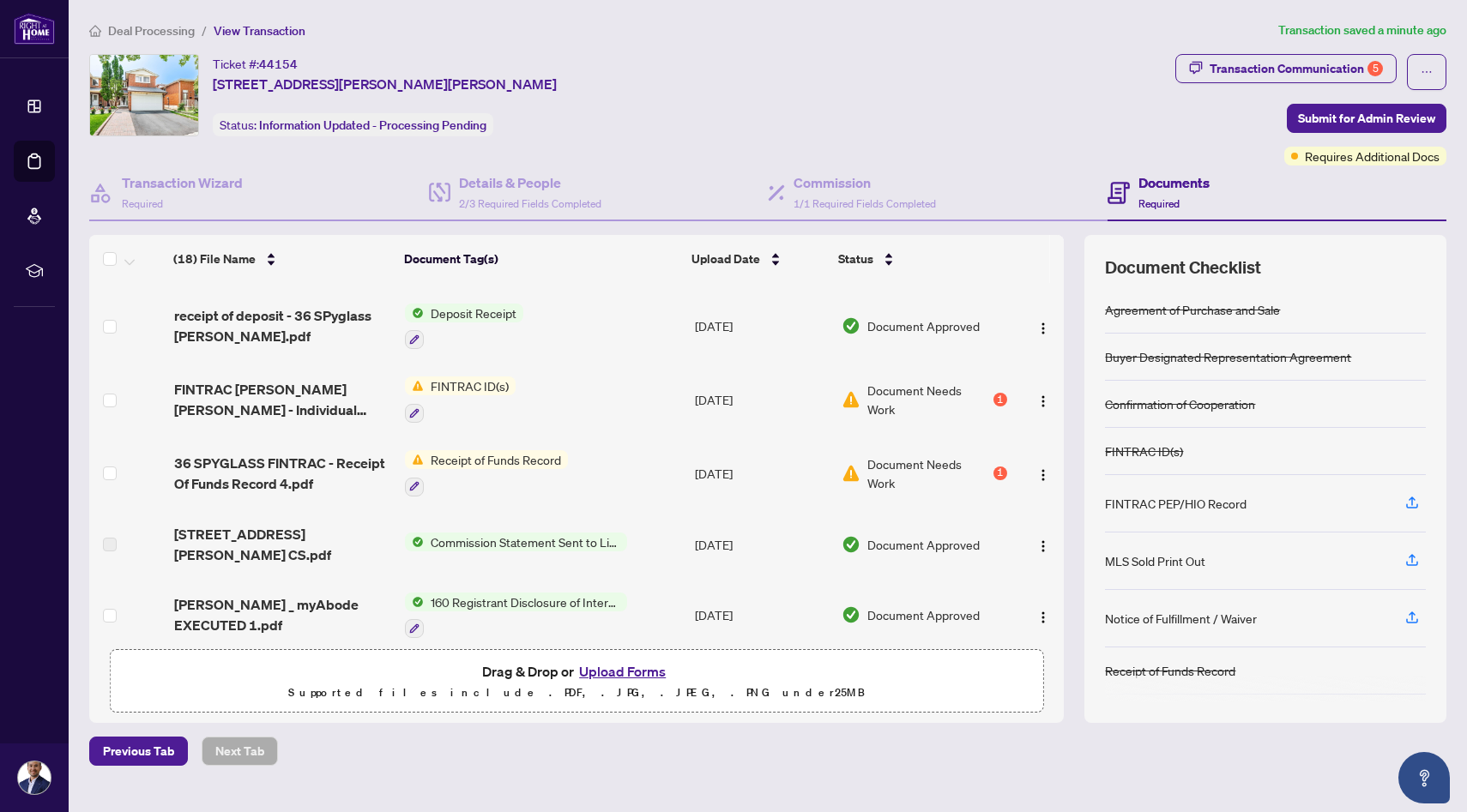
click at [1348, 163] on span "Requires Additional Docs" at bounding box center [1371, 155] width 135 height 18
click at [1365, 149] on span "Requires Additional Docs" at bounding box center [1371, 155] width 135 height 18
click at [1164, 133] on div "Ticket #: 44154 [STREET_ADDRESS][PERSON_NAME][PERSON_NAME] Status: Information …" at bounding box center [629, 95] width 1079 height 82
click at [1389, 117] on span "Submit for Admin Review" at bounding box center [1366, 118] width 138 height 27
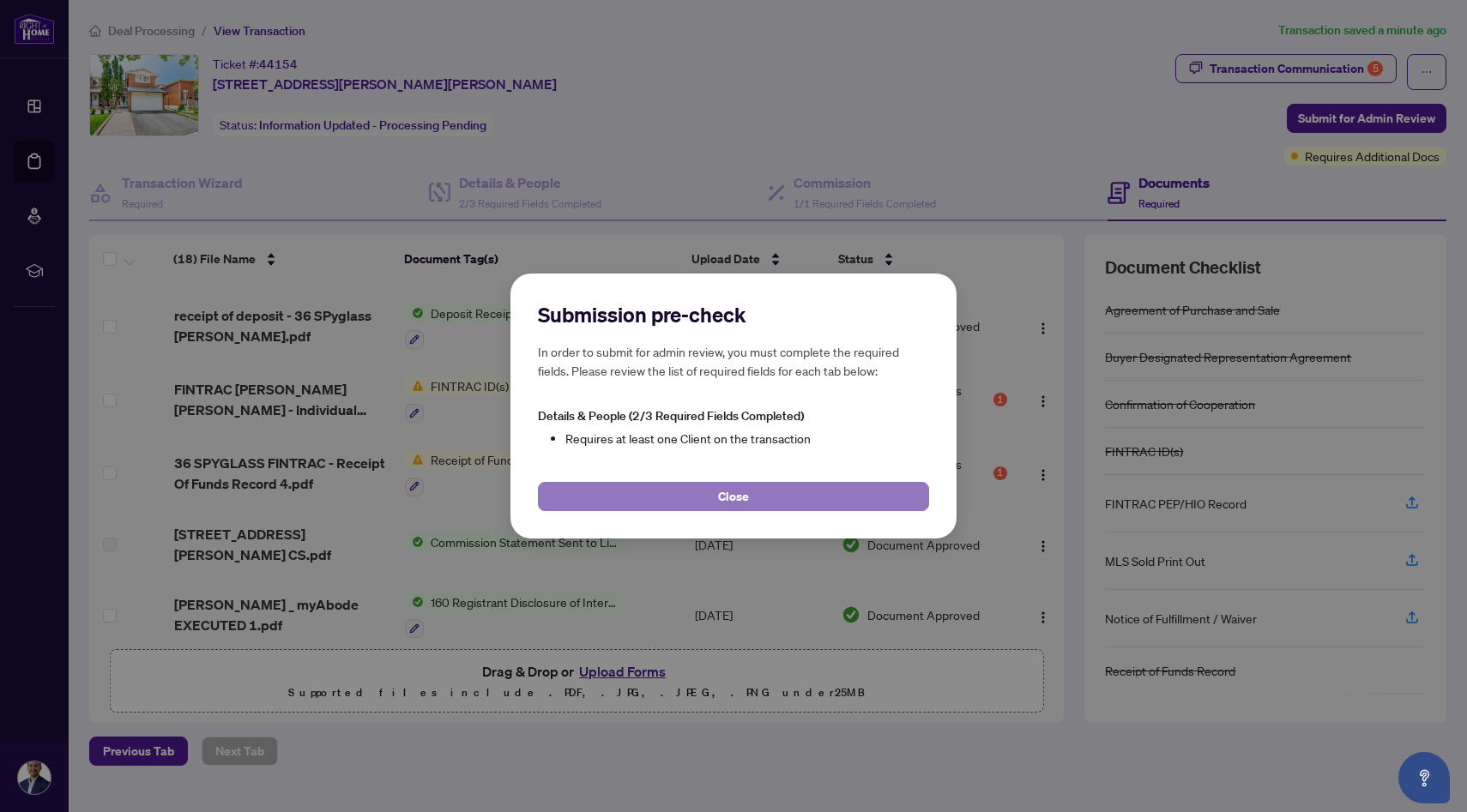
click at [693, 507] on button "Close" at bounding box center [734, 497] width 391 height 29
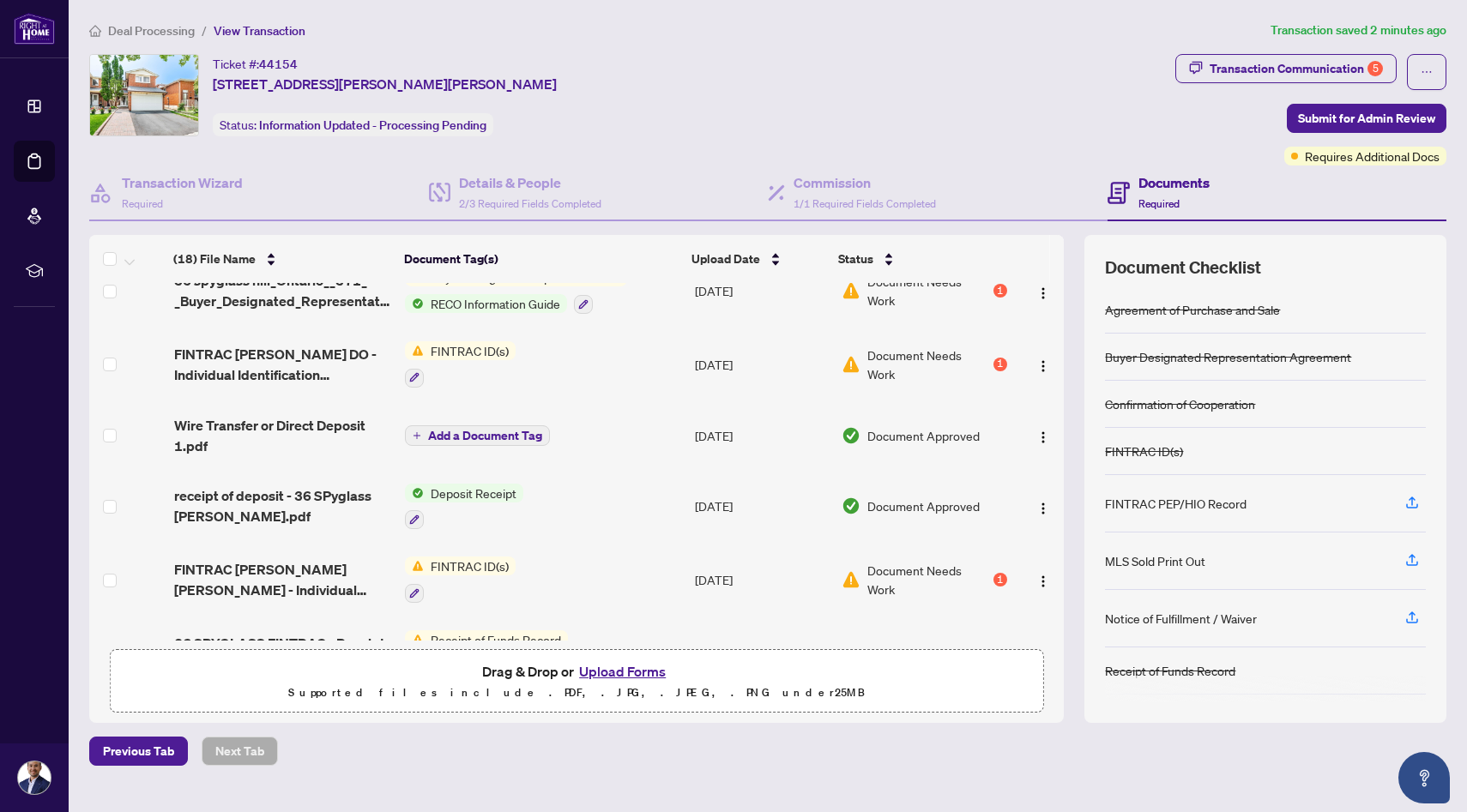
scroll to position [390, 0]
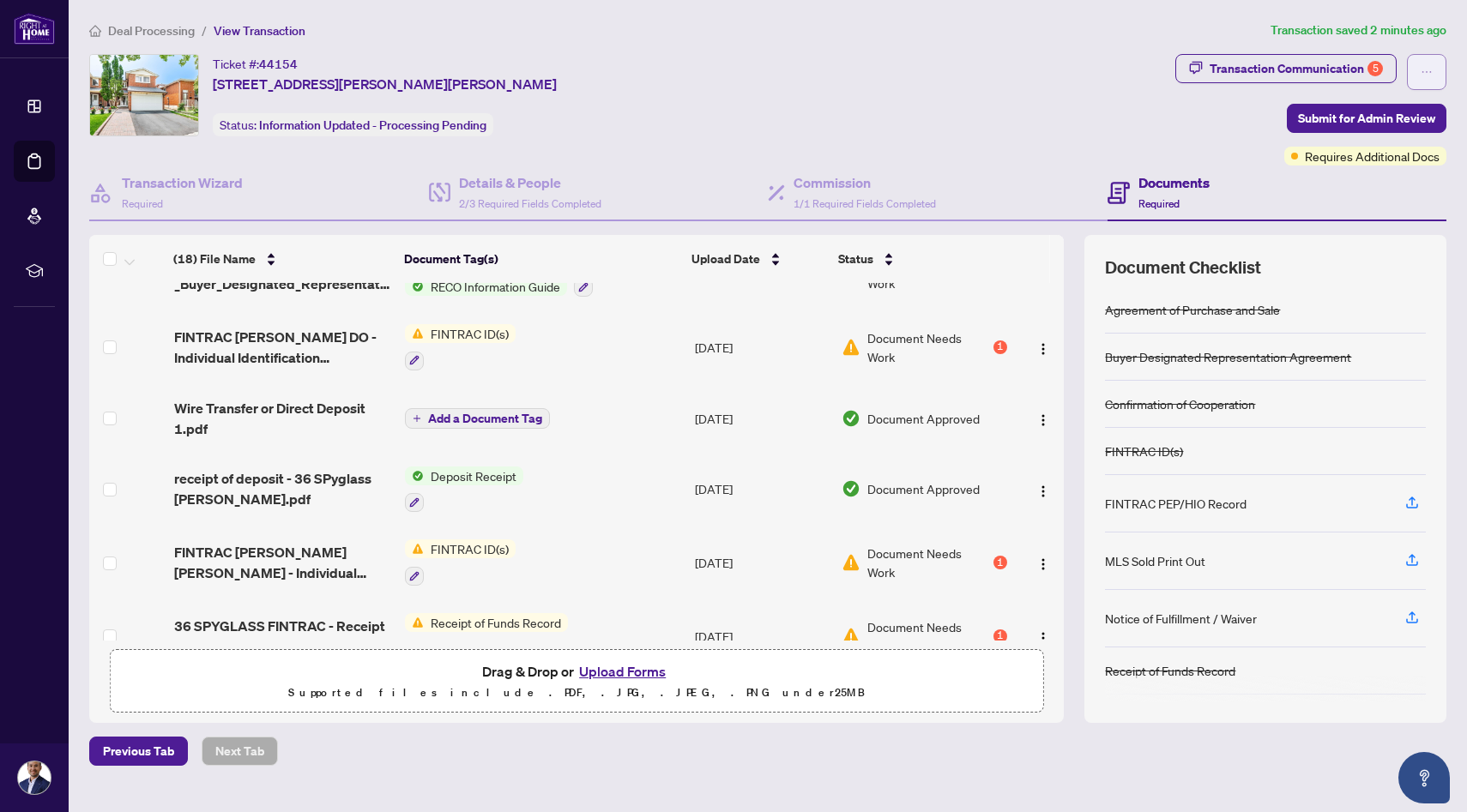
click at [1433, 69] on button "button" at bounding box center [1426, 72] width 40 height 36
click at [1169, 128] on div "Ticket #: 44154 [STREET_ADDRESS][PERSON_NAME][PERSON_NAME] Status: Information …" at bounding box center [629, 95] width 1079 height 82
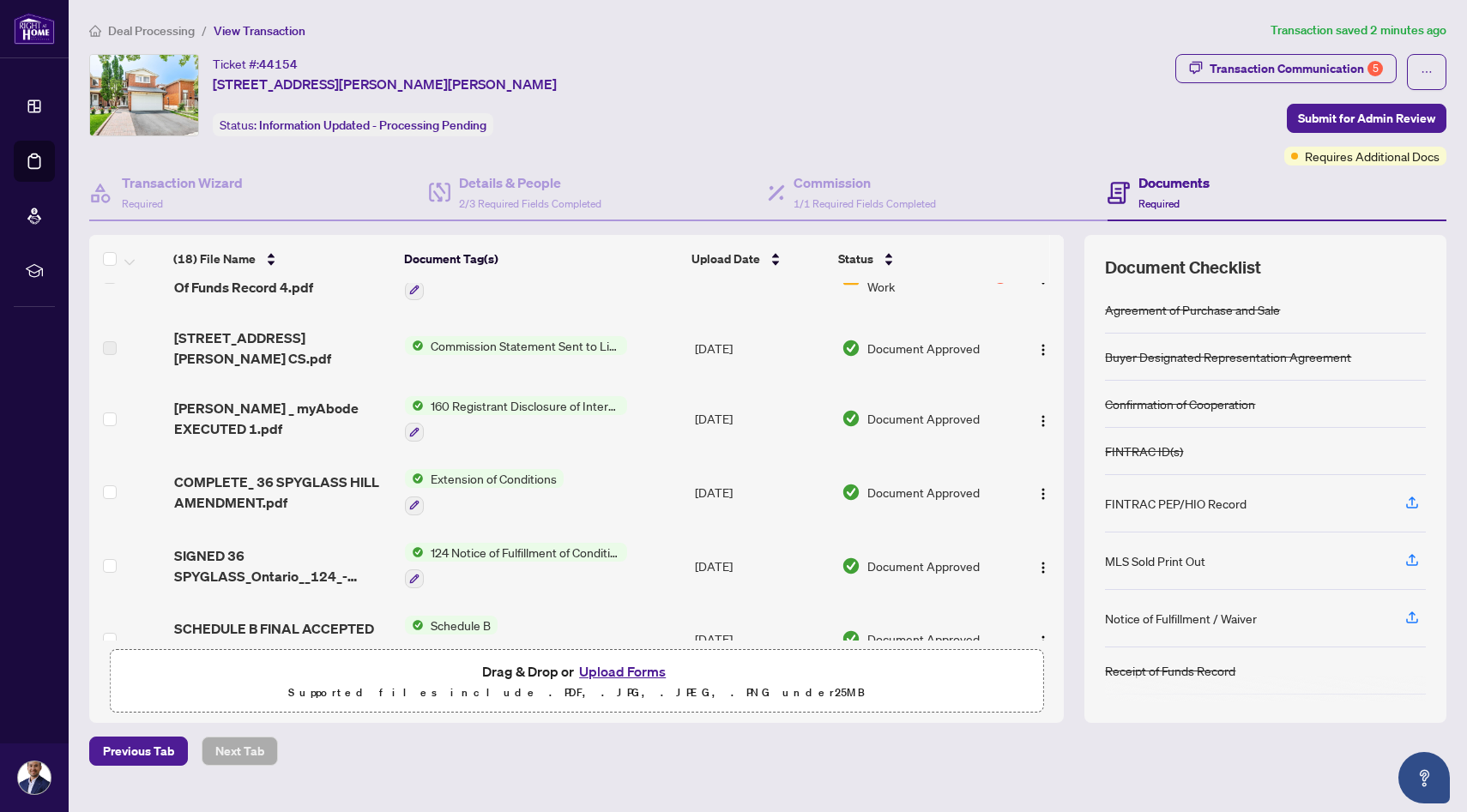
scroll to position [912, 0]
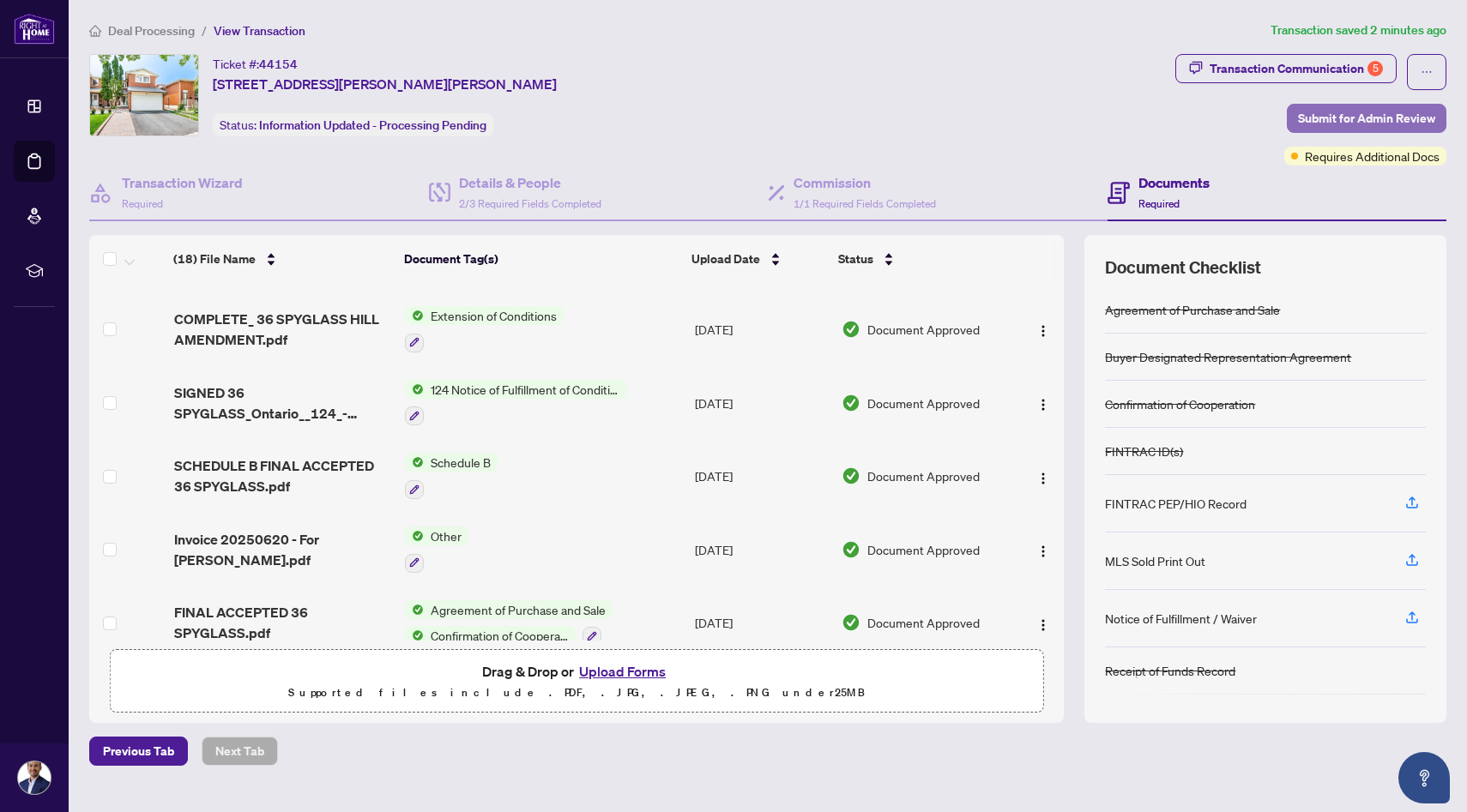
click at [1359, 115] on span "Submit for Admin Review" at bounding box center [1366, 118] width 138 height 27
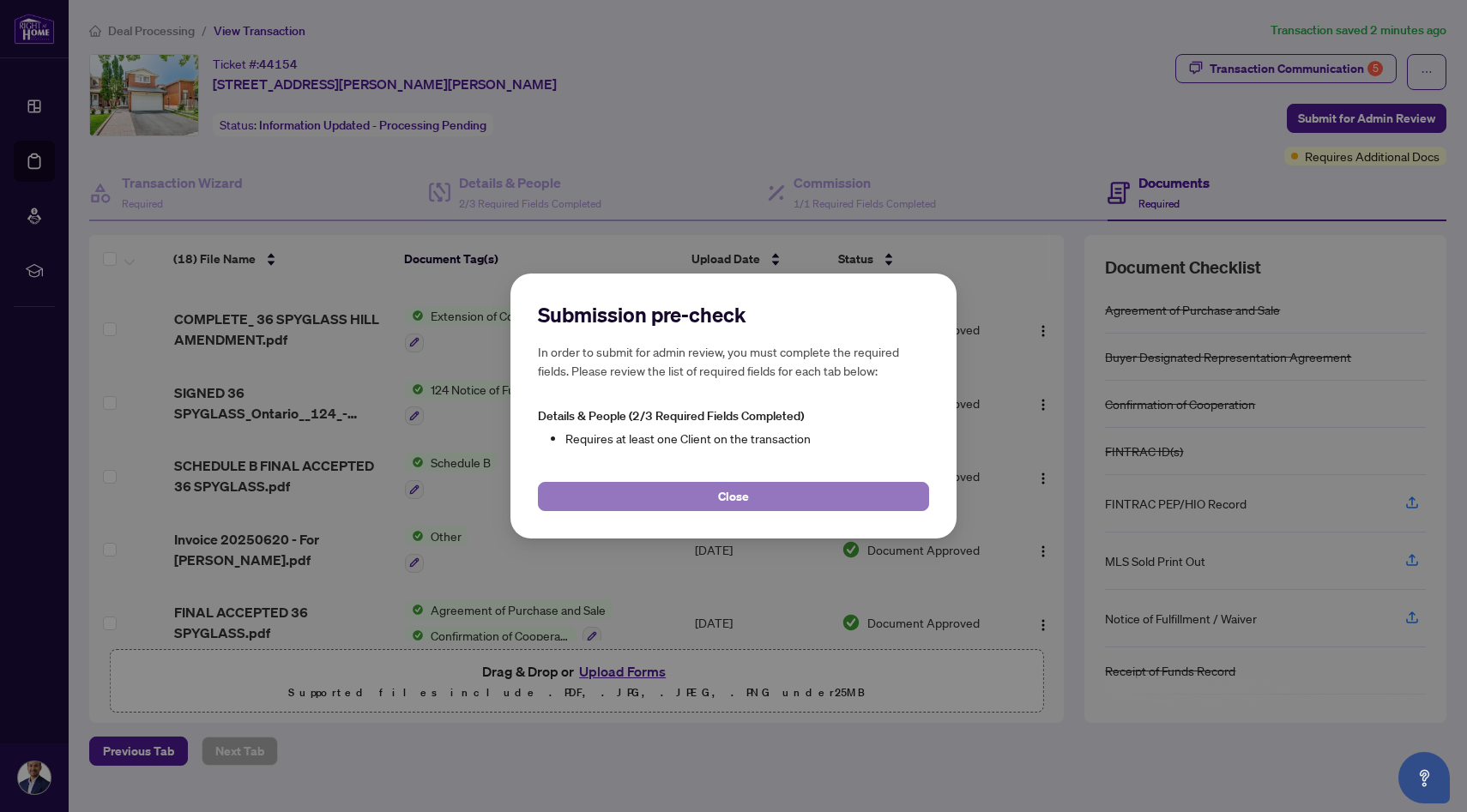
click at [776, 500] on button "Close" at bounding box center [734, 497] width 391 height 29
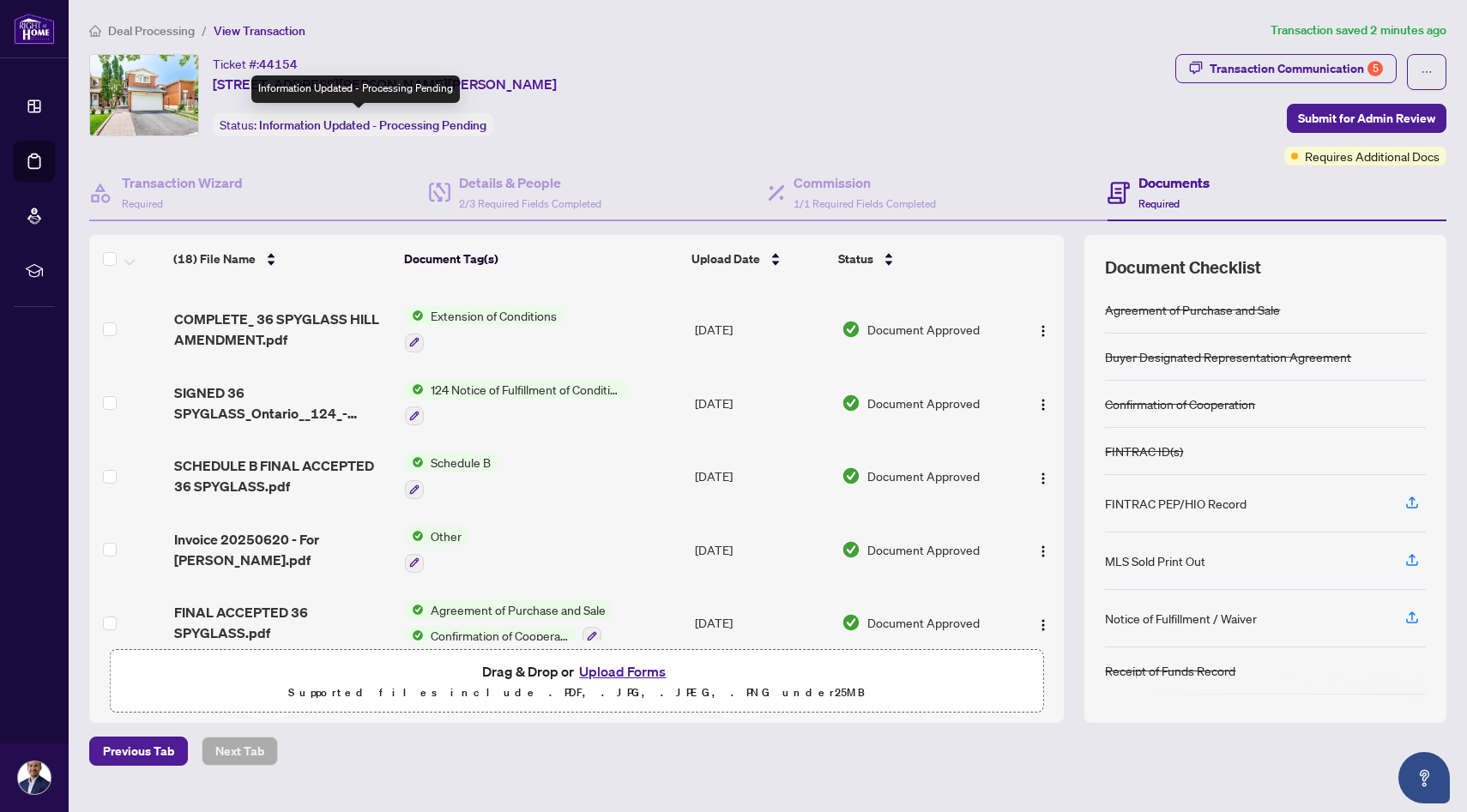
click at [355, 128] on span "Information Updated - Processing Pending" at bounding box center [372, 125] width 228 height 16
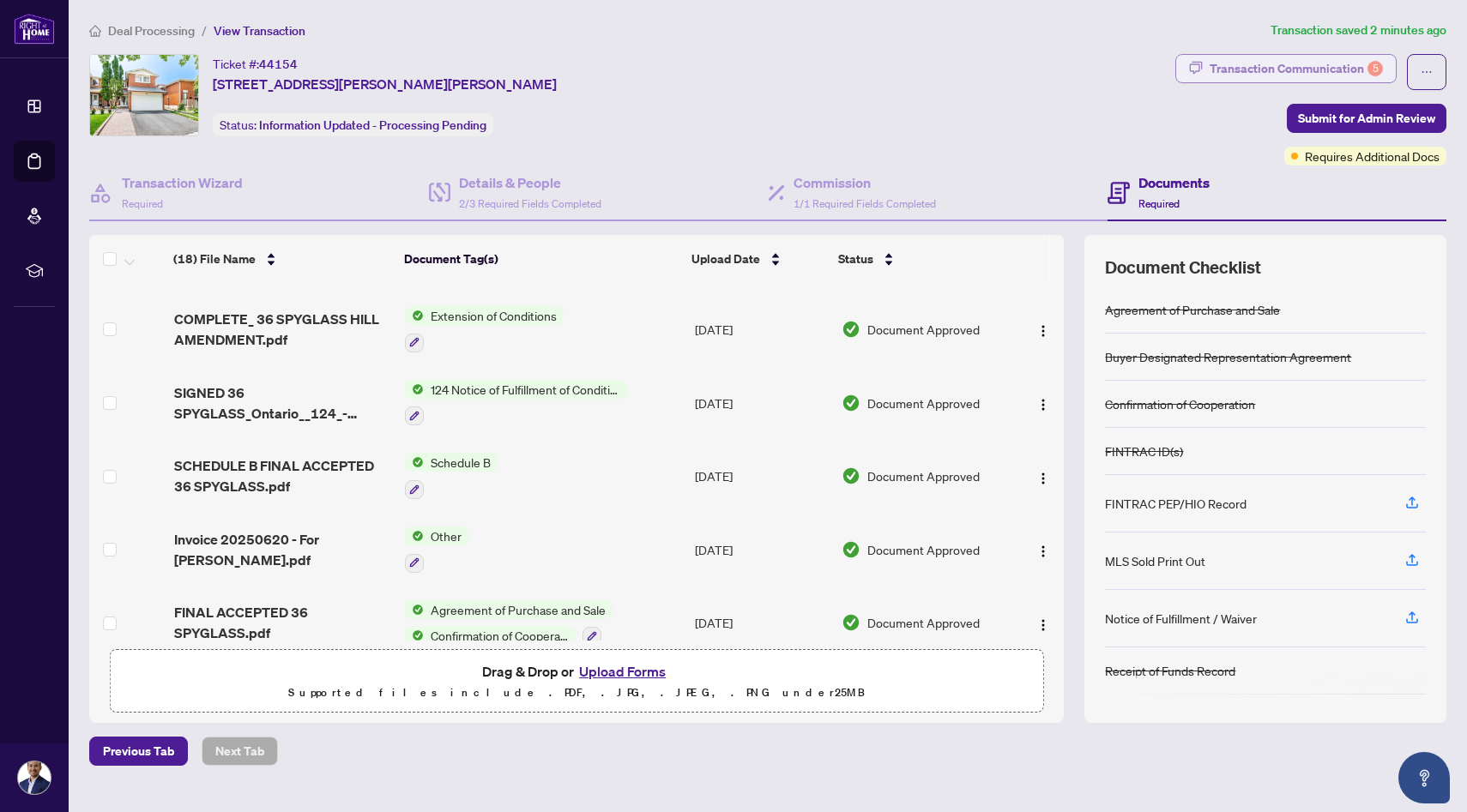
click at [1372, 54] on button "Transaction Communication 5" at bounding box center [1286, 69] width 221 height 29
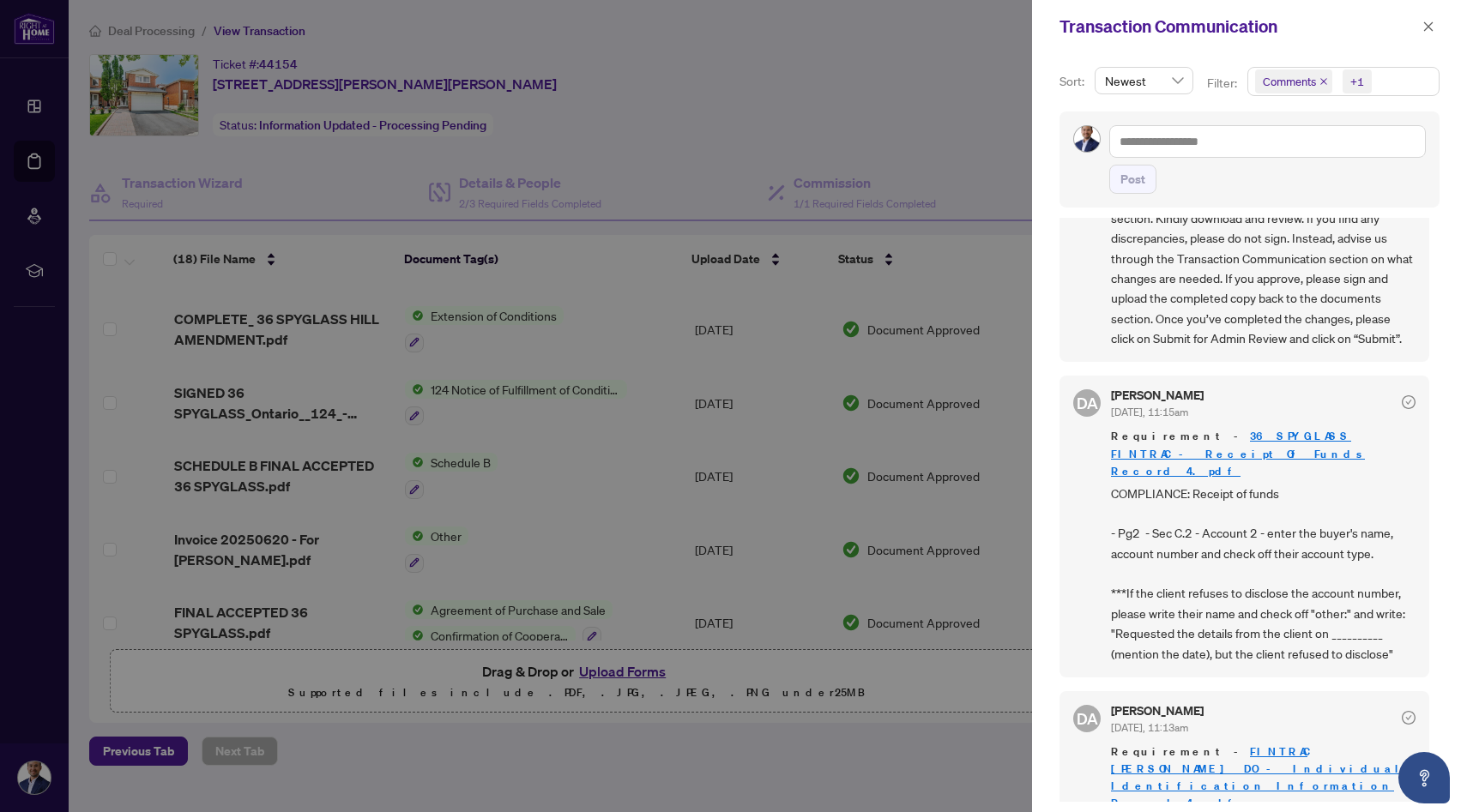
scroll to position [98, 0]
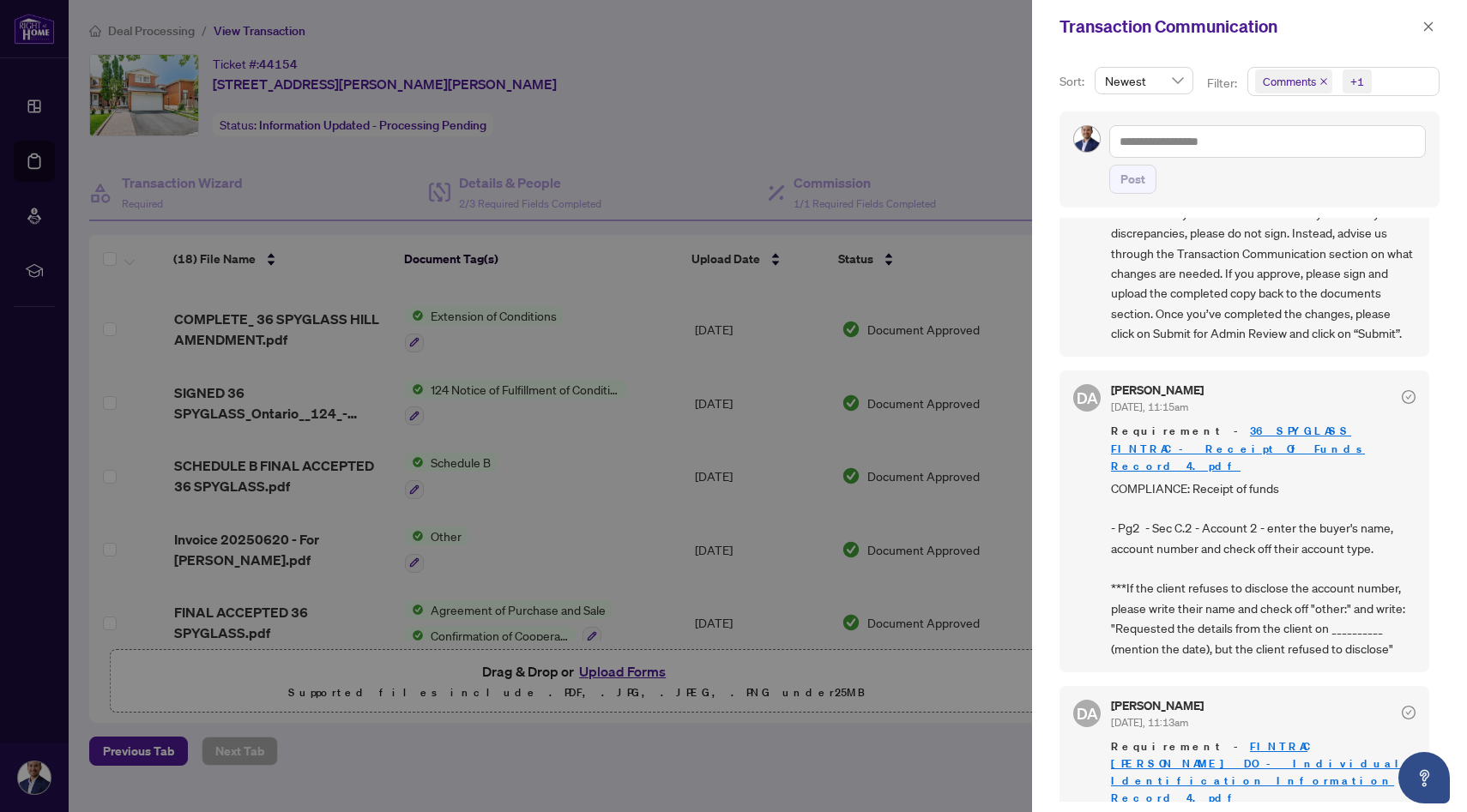
click at [917, 115] on div at bounding box center [734, 406] width 1467 height 812
click at [1429, 29] on icon "close" at bounding box center [1428, 26] width 12 height 12
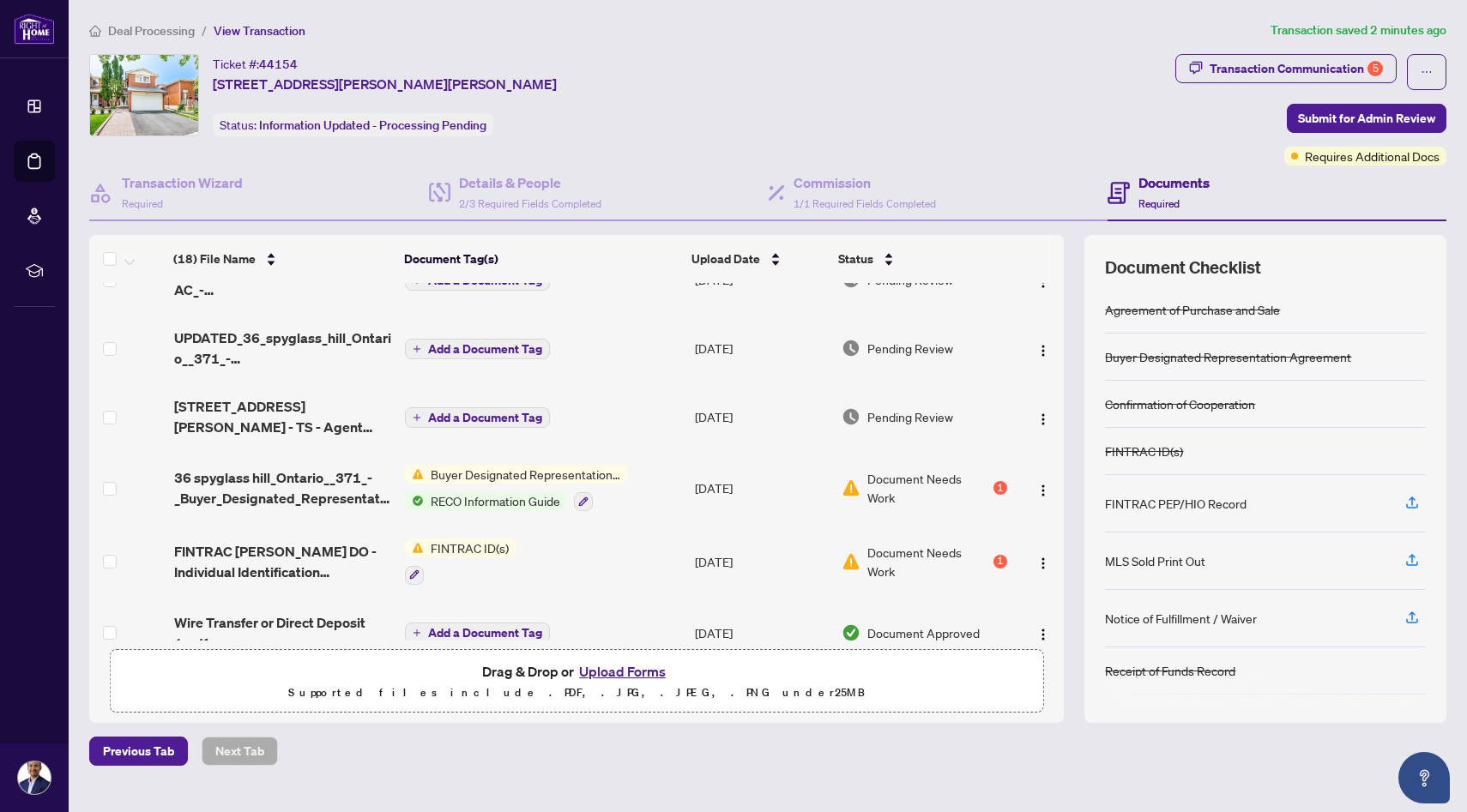
scroll to position [227, 0]
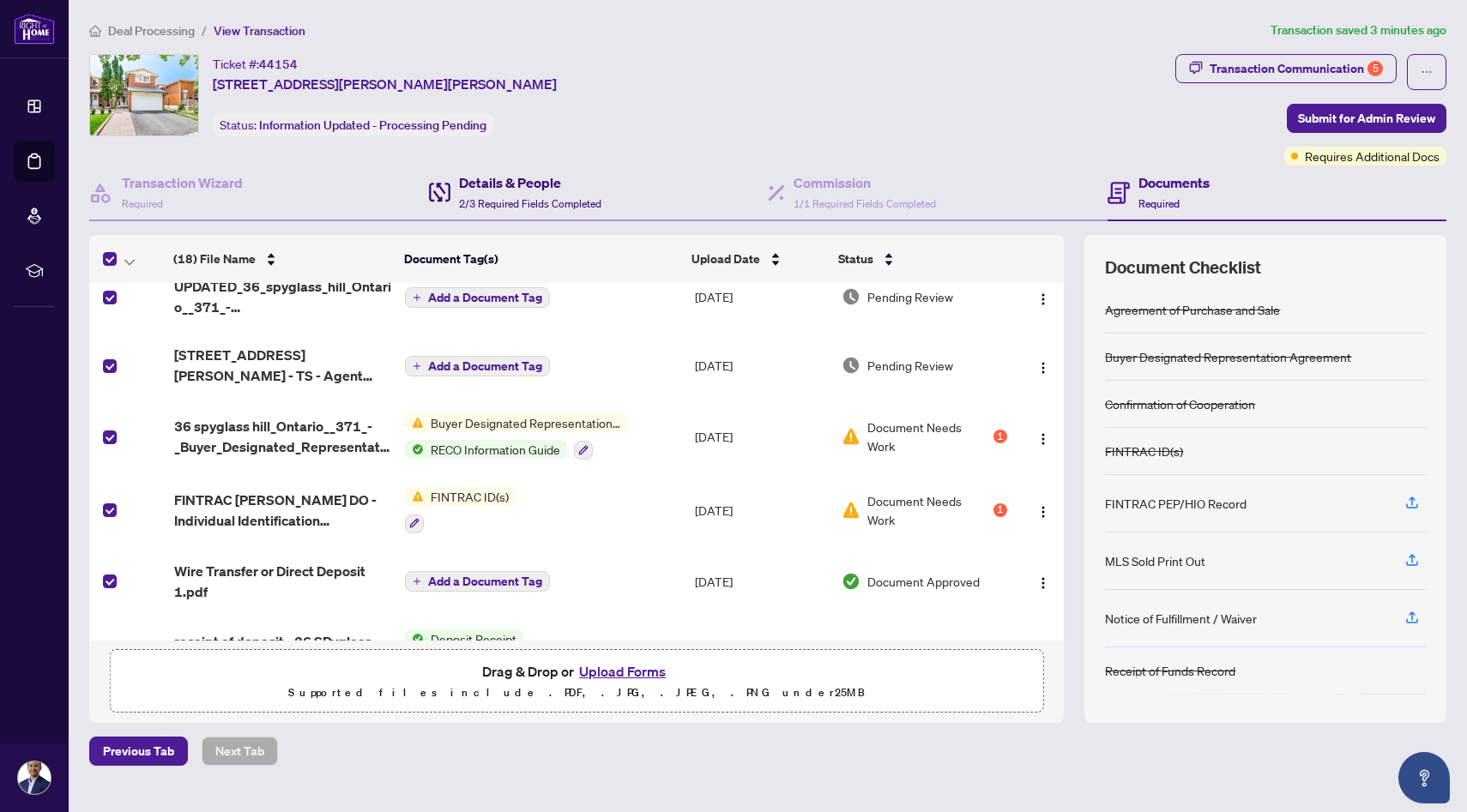
click at [496, 179] on h4 "Details & People" at bounding box center [530, 182] width 142 height 20
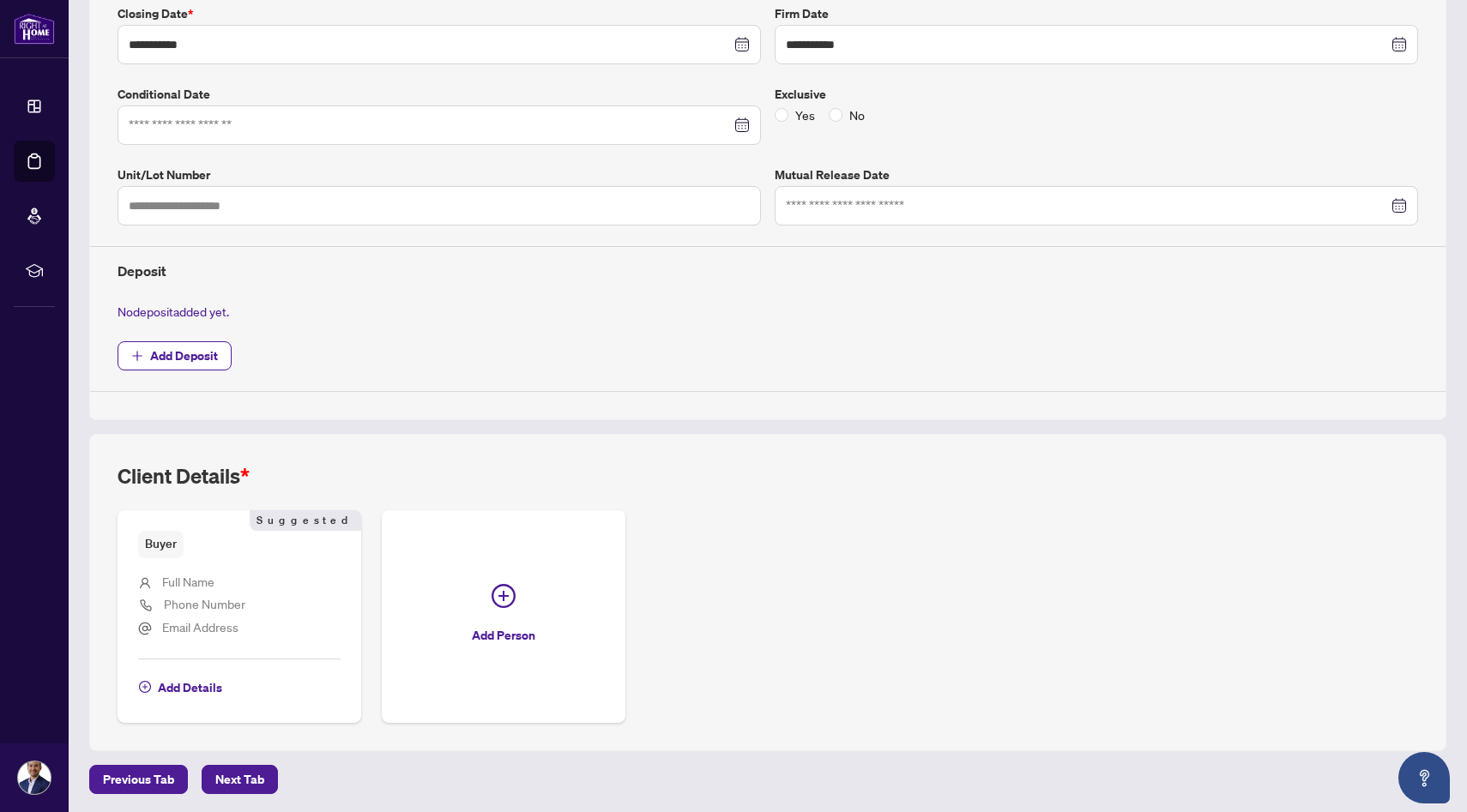
scroll to position [389, 0]
click at [241, 472] on span "*" at bounding box center [245, 475] width 10 height 26
click at [238, 579] on li "Full Name" at bounding box center [239, 582] width 203 height 22
click at [175, 689] on span "Add Details" at bounding box center [190, 687] width 64 height 27
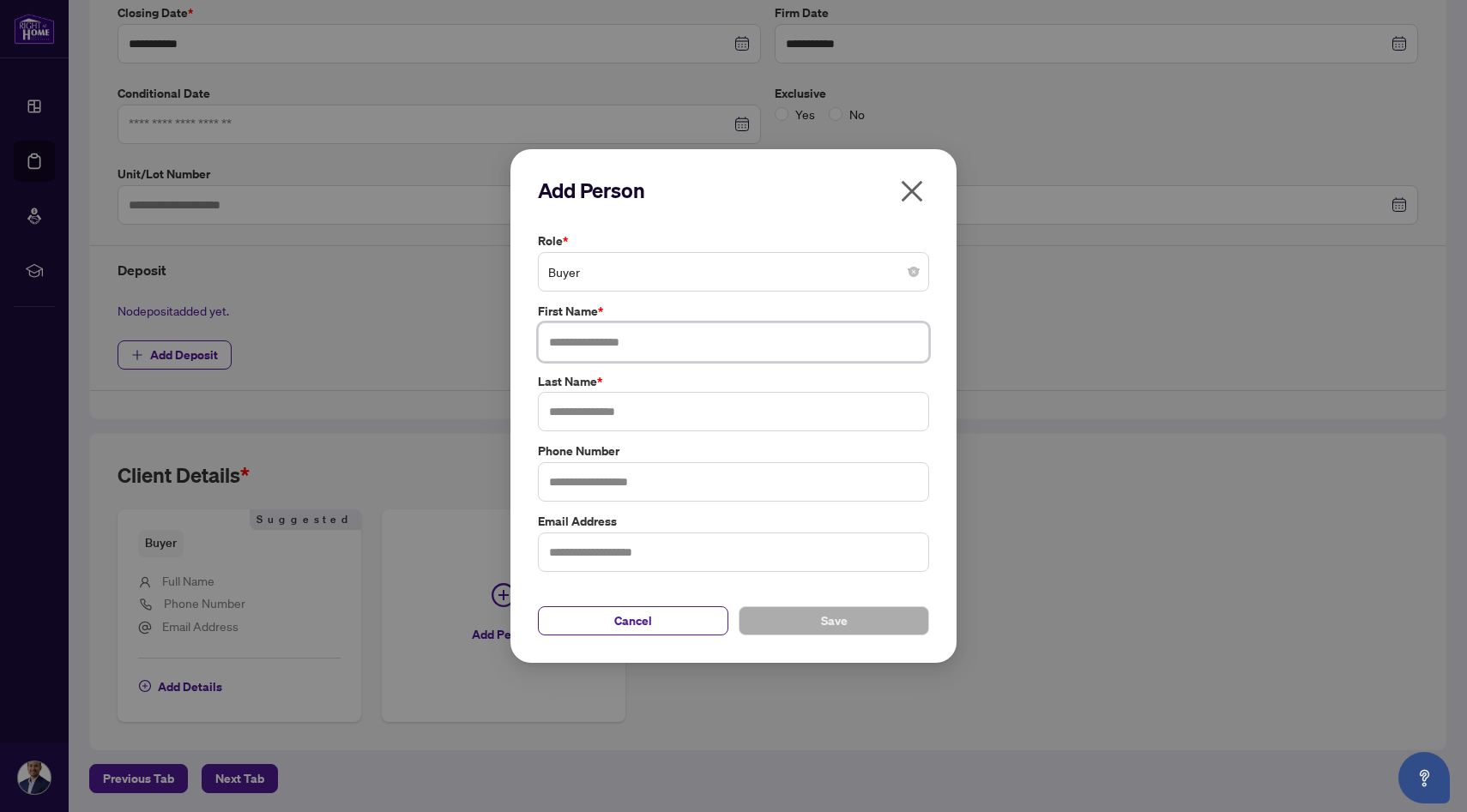
click at [609, 340] on input "text" at bounding box center [734, 342] width 391 height 40
type input "**********"
type input "**"
type input "**********"
click at [609, 560] on input "text" at bounding box center [734, 552] width 391 height 40
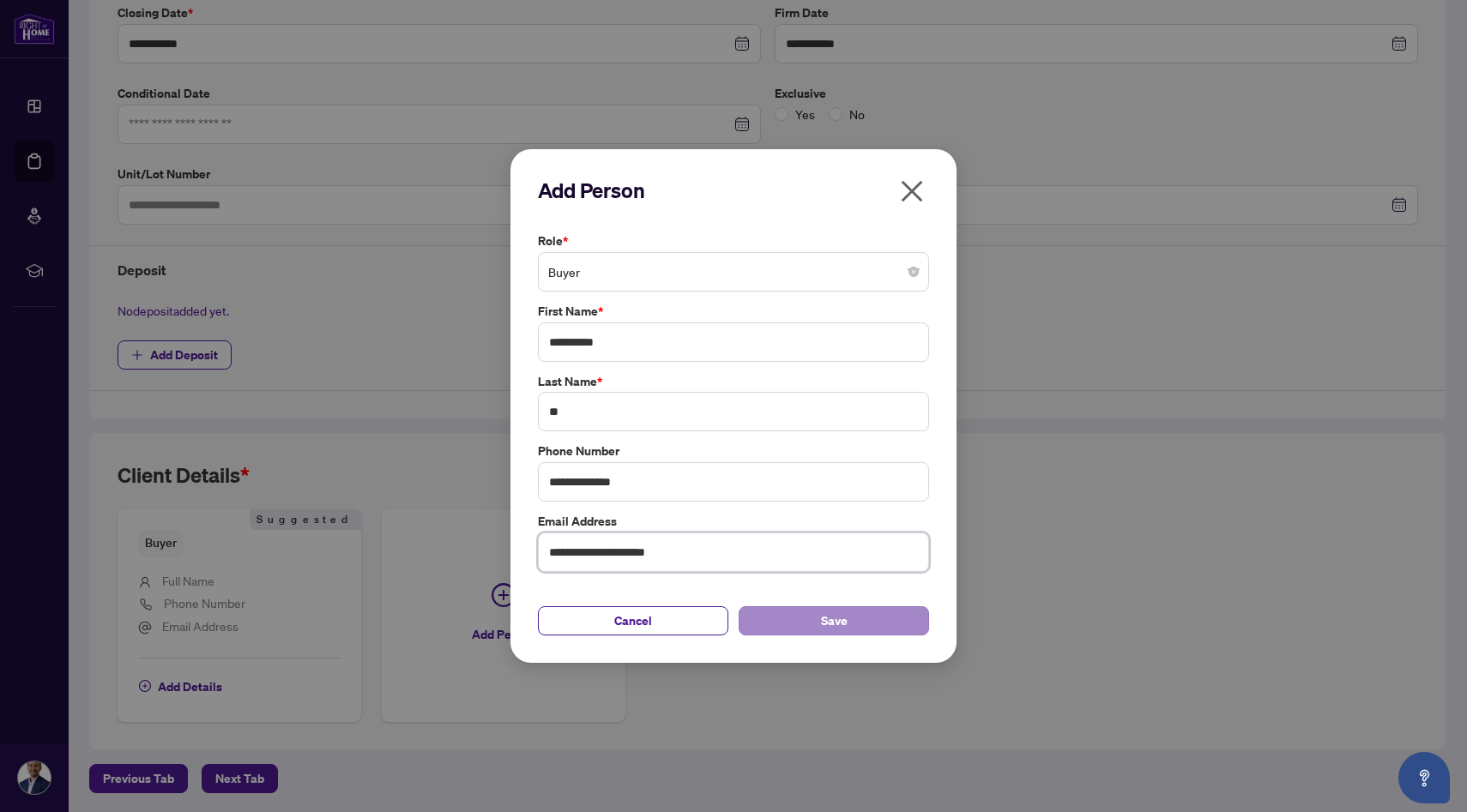
type input "**********"
click at [800, 625] on button "Save" at bounding box center [833, 621] width 191 height 29
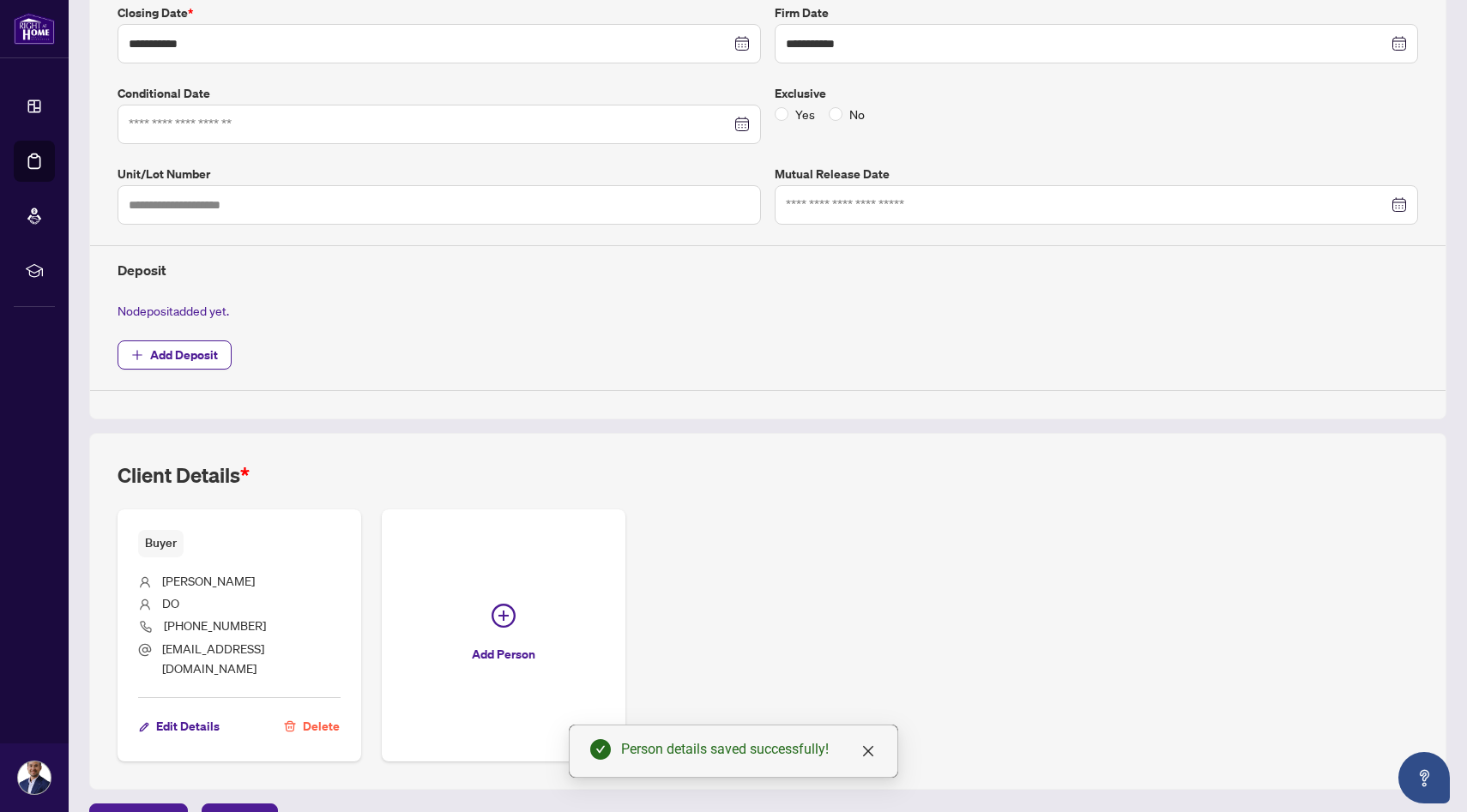
scroll to position [411, 0]
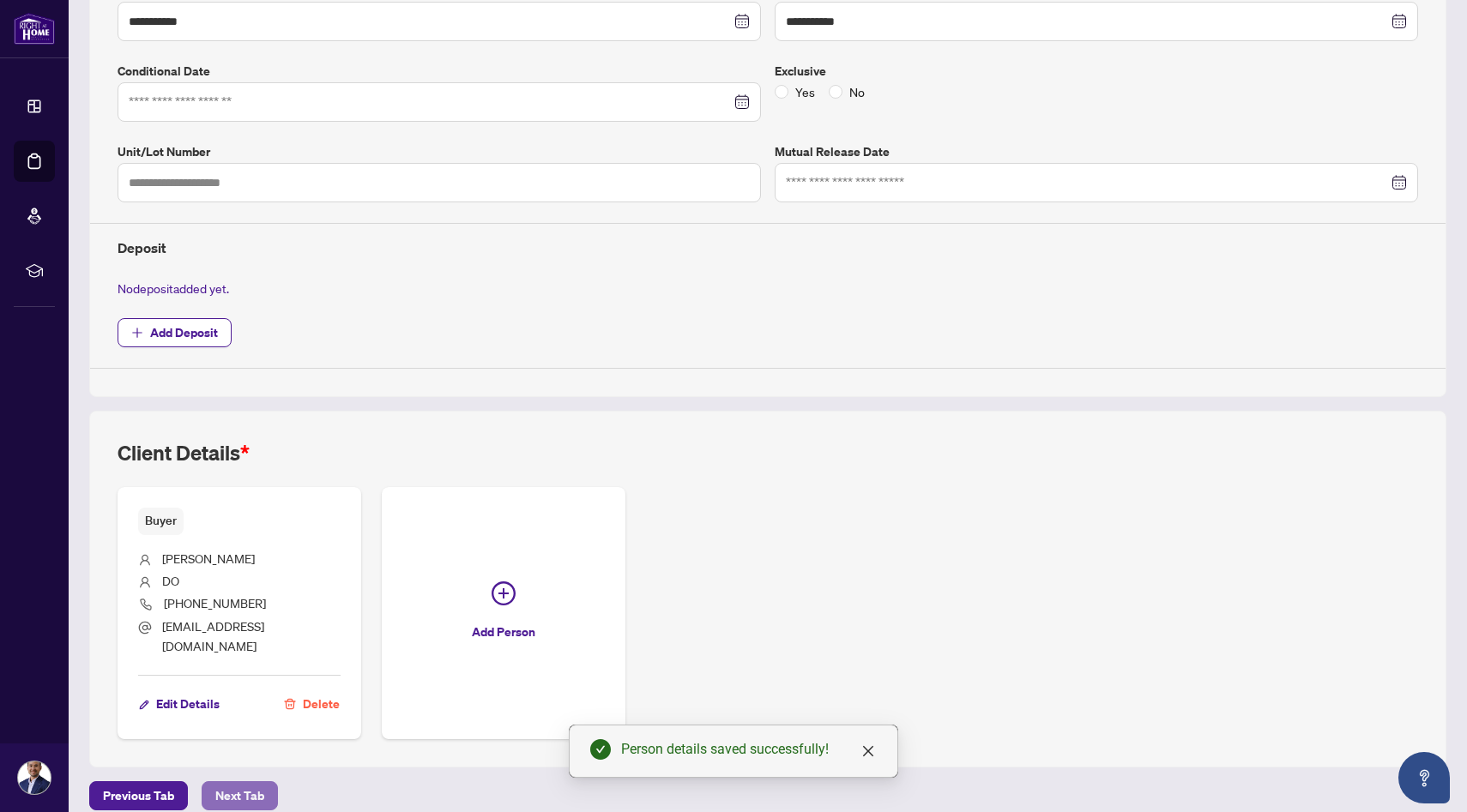
click at [235, 782] on span "Next Tab" at bounding box center [239, 796] width 48 height 27
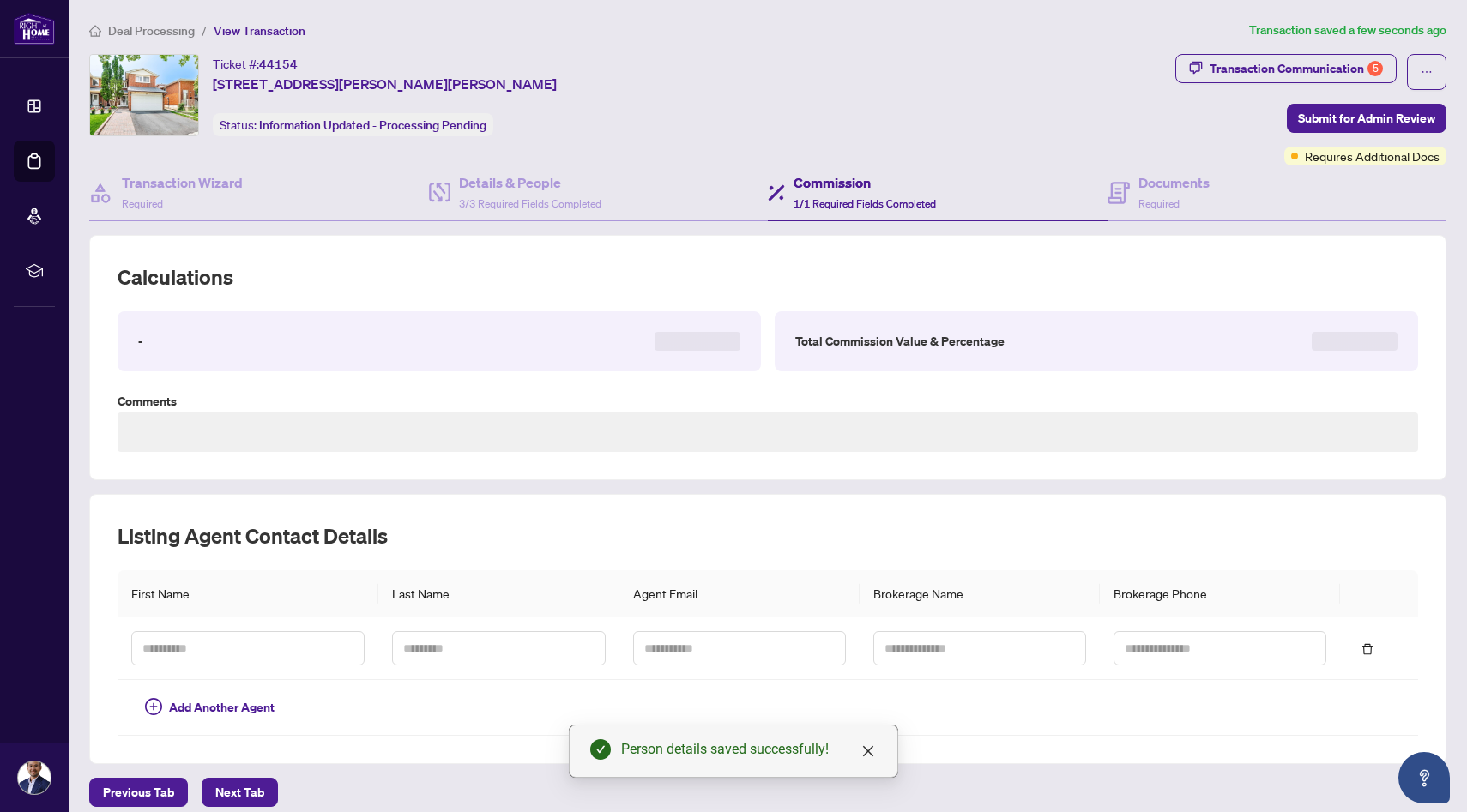
type textarea "**********"
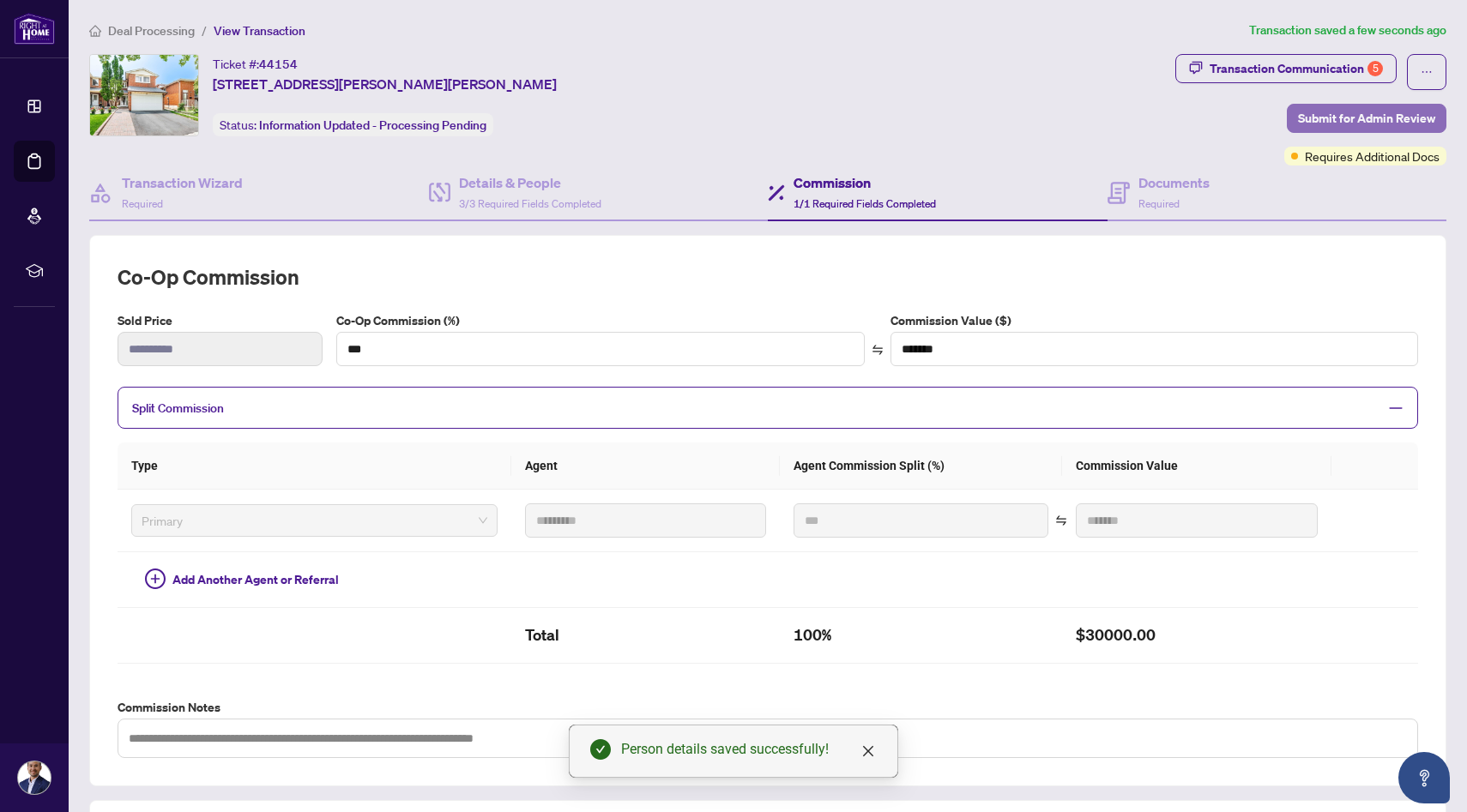
click at [1357, 115] on span "Submit for Admin Review" at bounding box center [1366, 118] width 138 height 27
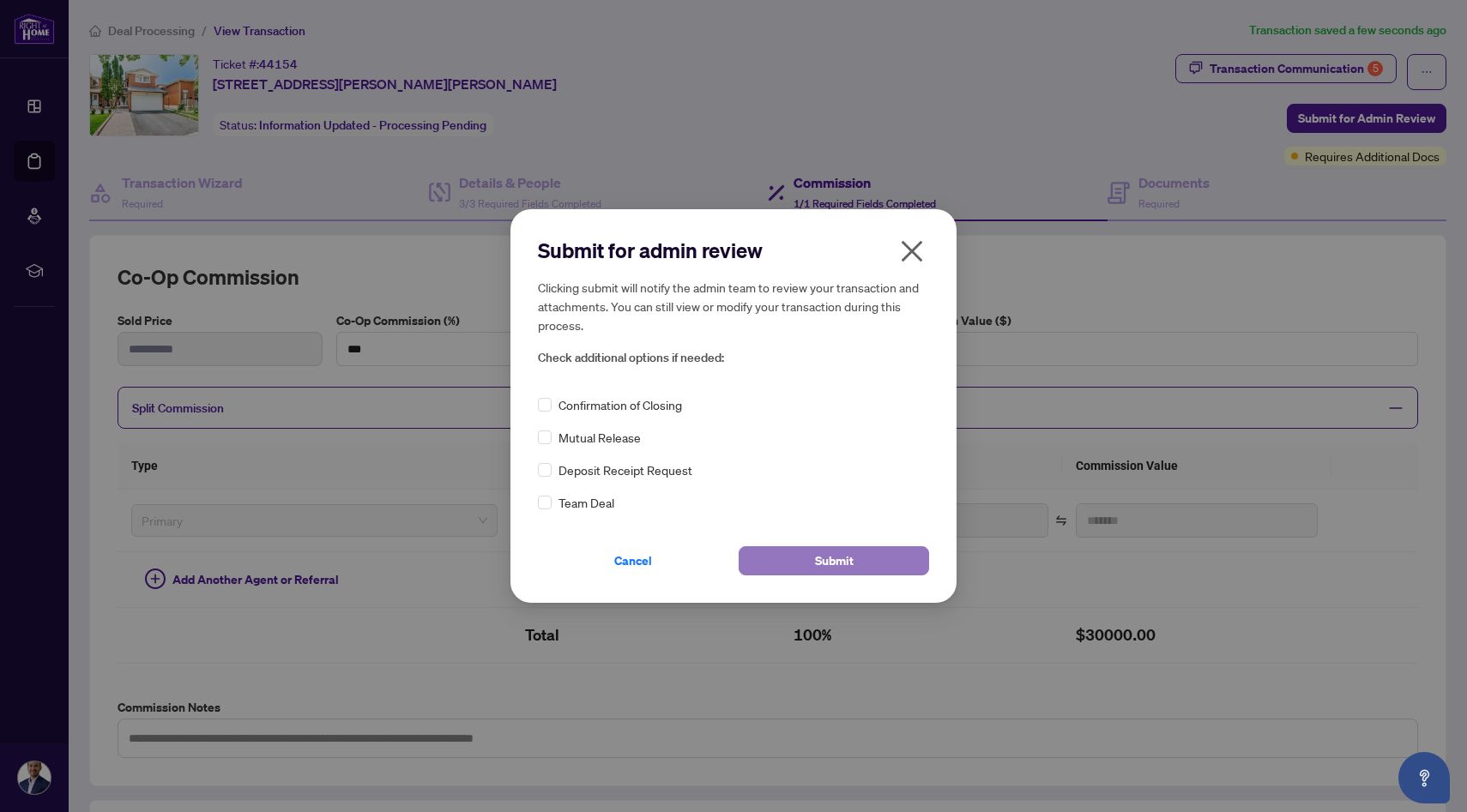
click at [807, 563] on button "Submit" at bounding box center [833, 561] width 191 height 29
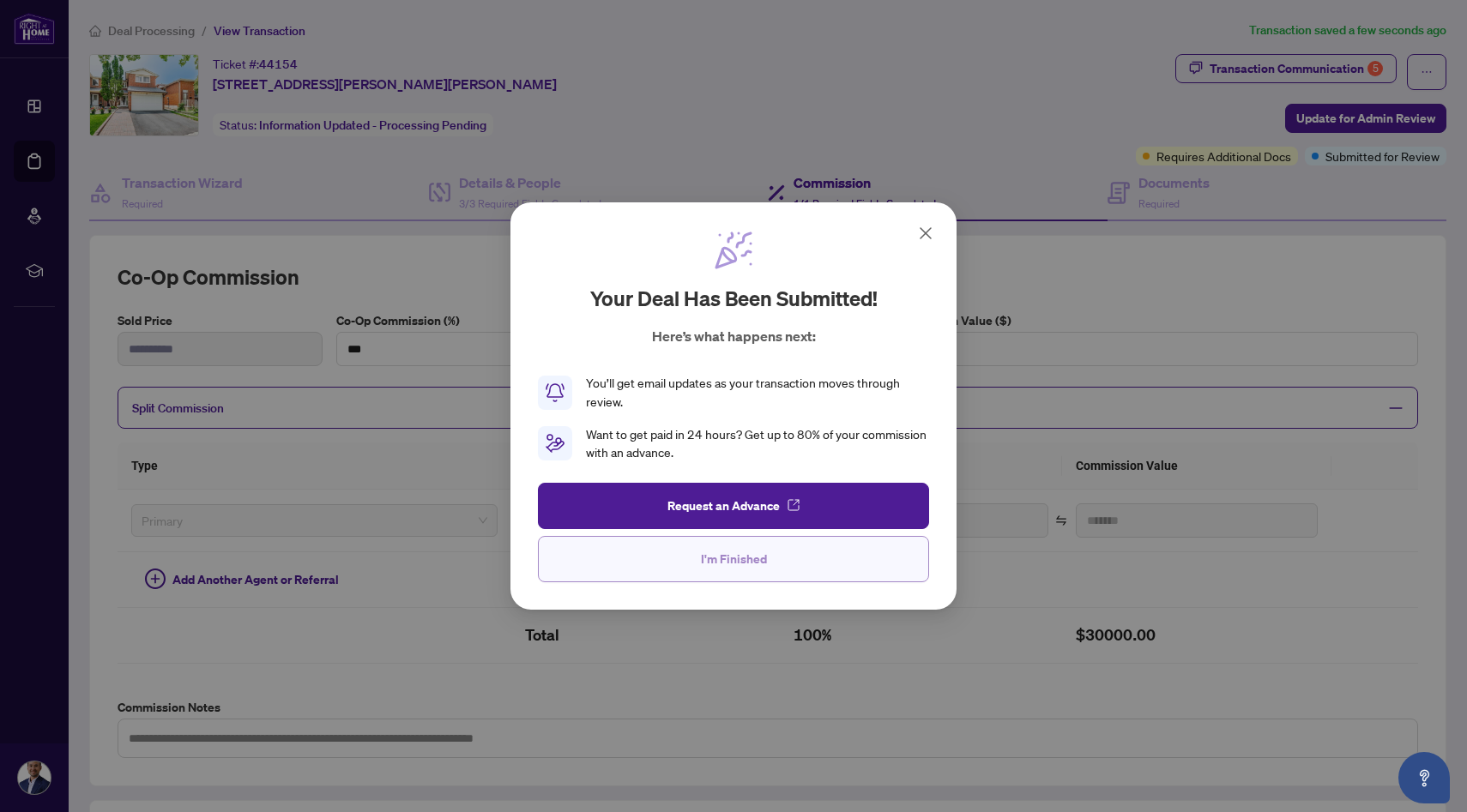
click at [745, 565] on span "I'm Finished" at bounding box center [734, 559] width 66 height 27
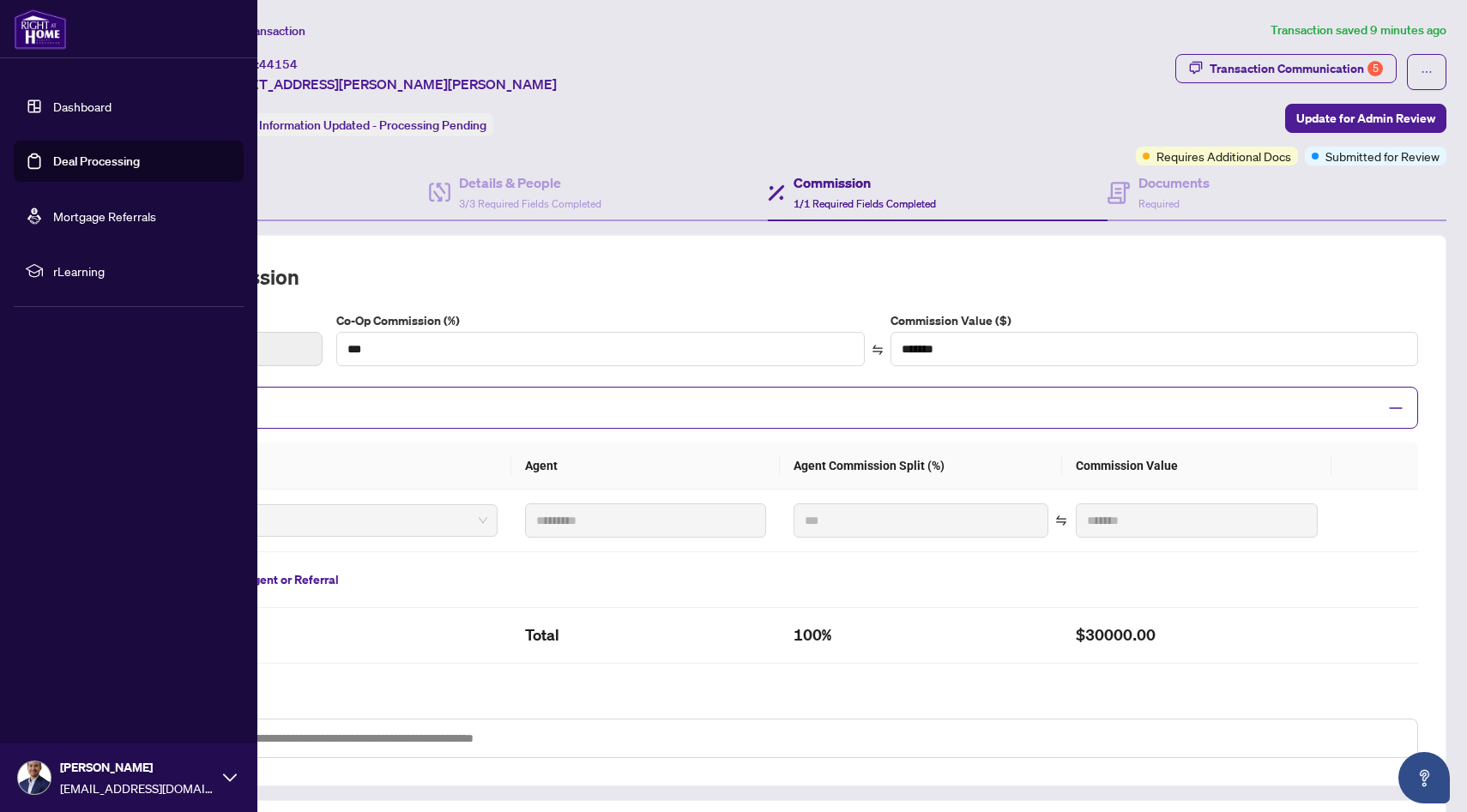
click at [58, 154] on link "Deal Processing" at bounding box center [96, 161] width 86 height 16
